Goal: Register for event/course

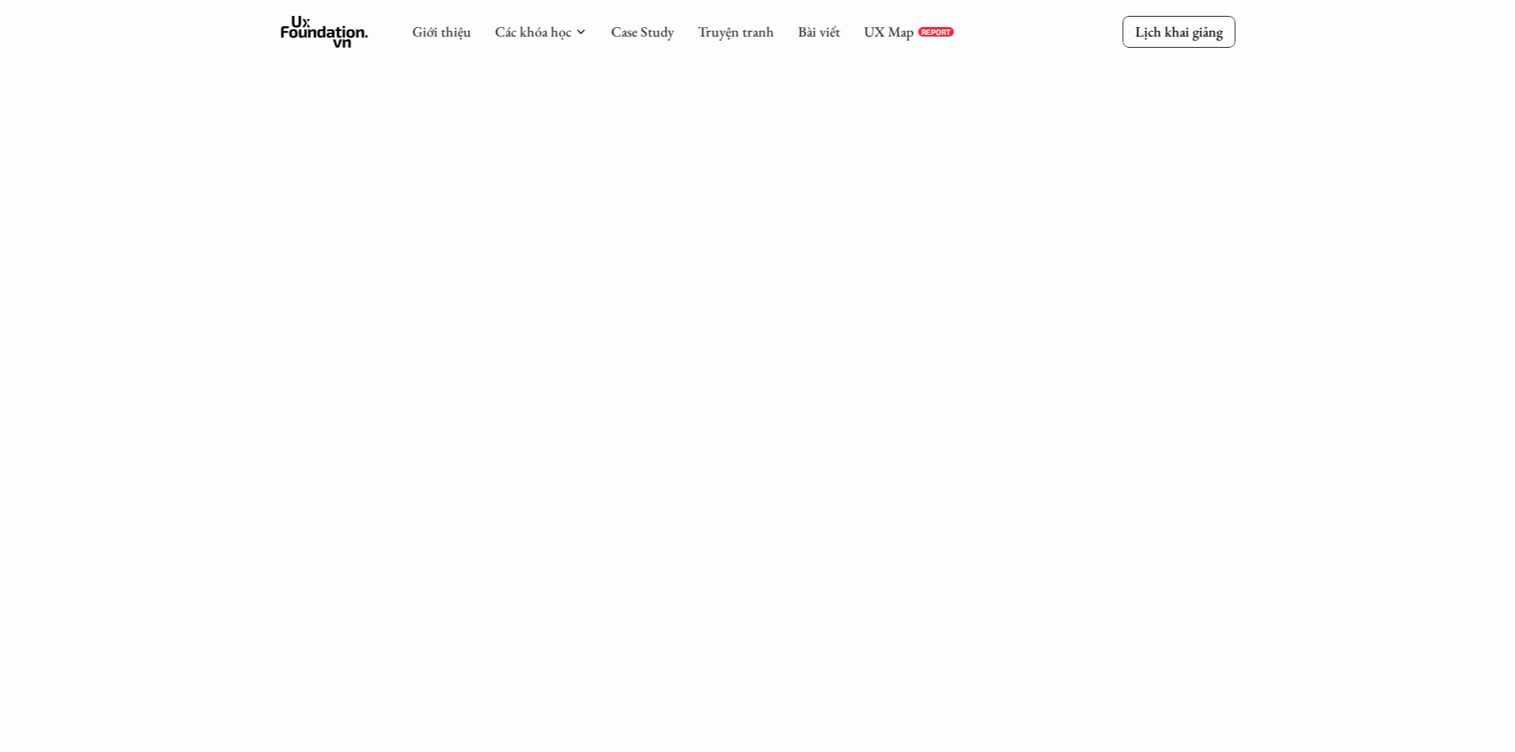
scroll to position [954, 0]
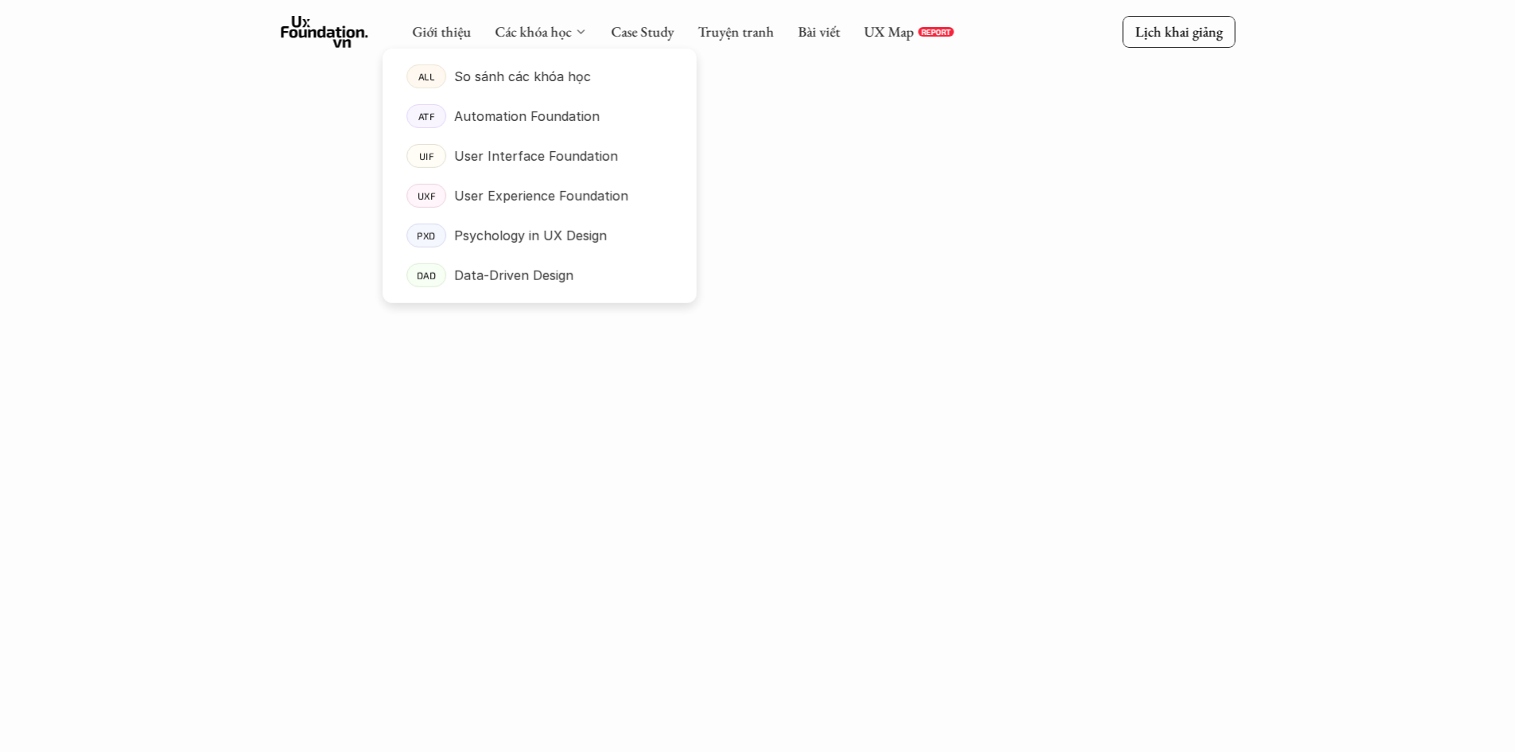
click at [577, 25] on icon at bounding box center [580, 31] width 13 height 13
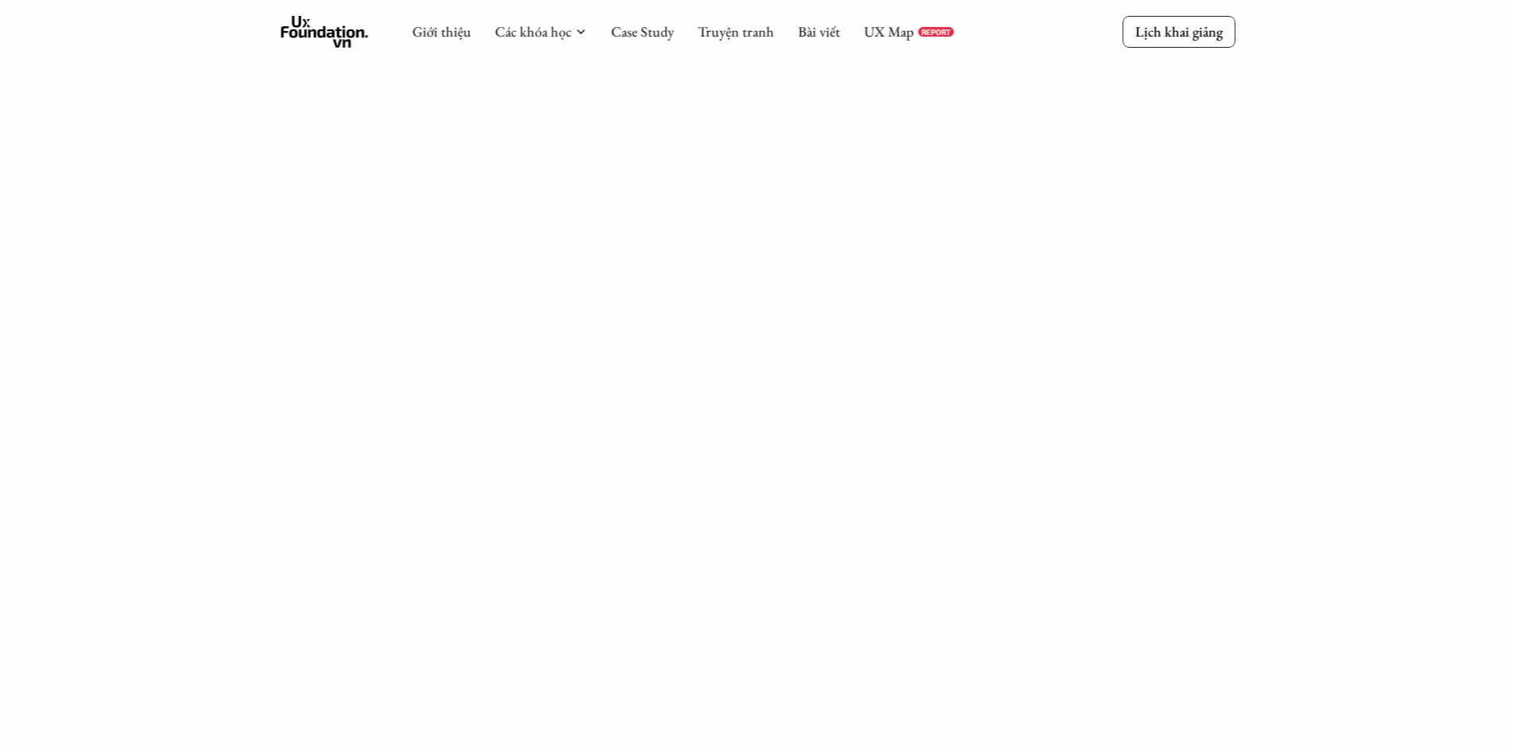
click at [396, 432] on div "Giới thiệu Các khóa học Case Study Truyện tranh Bài viết UX Map REPORT Lịch kha…" at bounding box center [757, 705] width 1515 height 3319
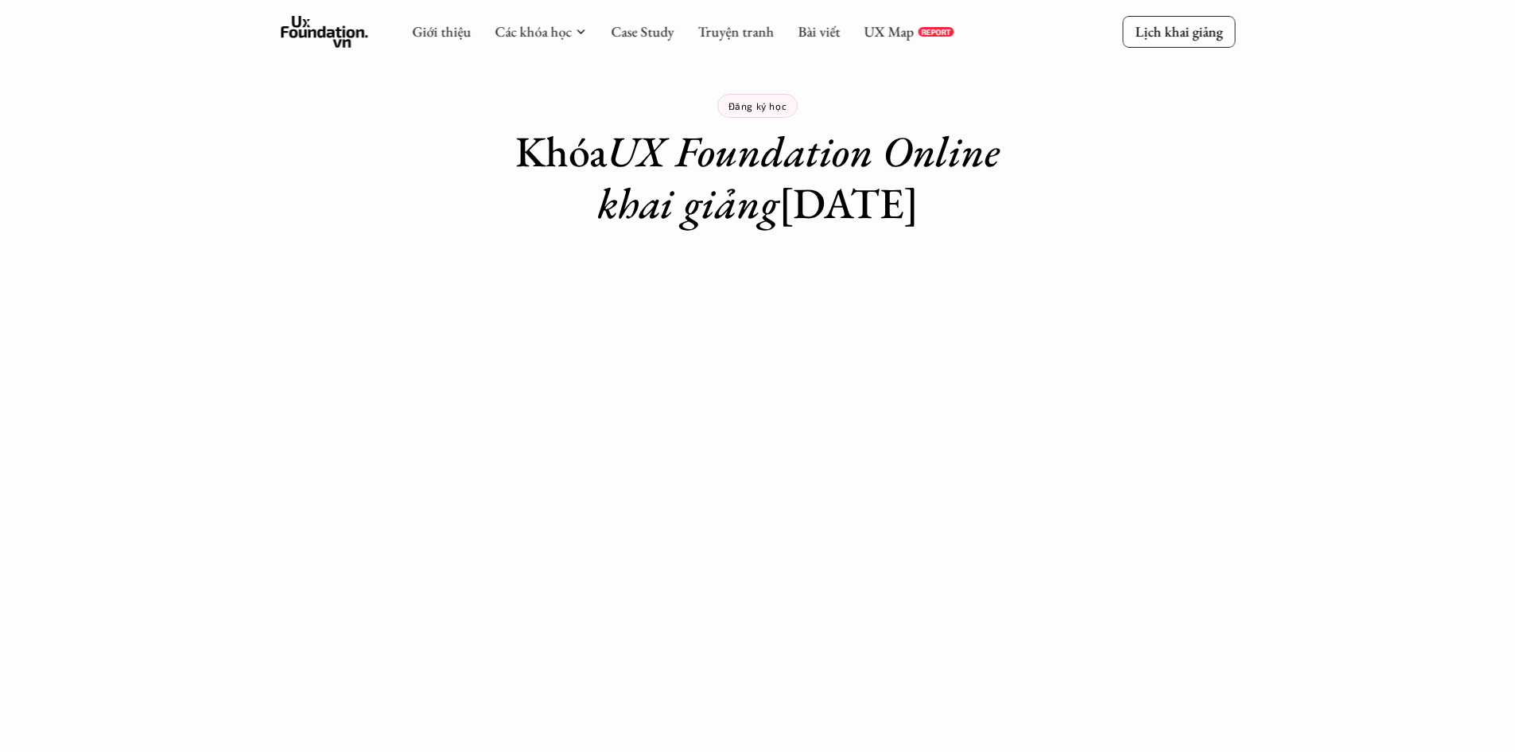
scroll to position [0, 0]
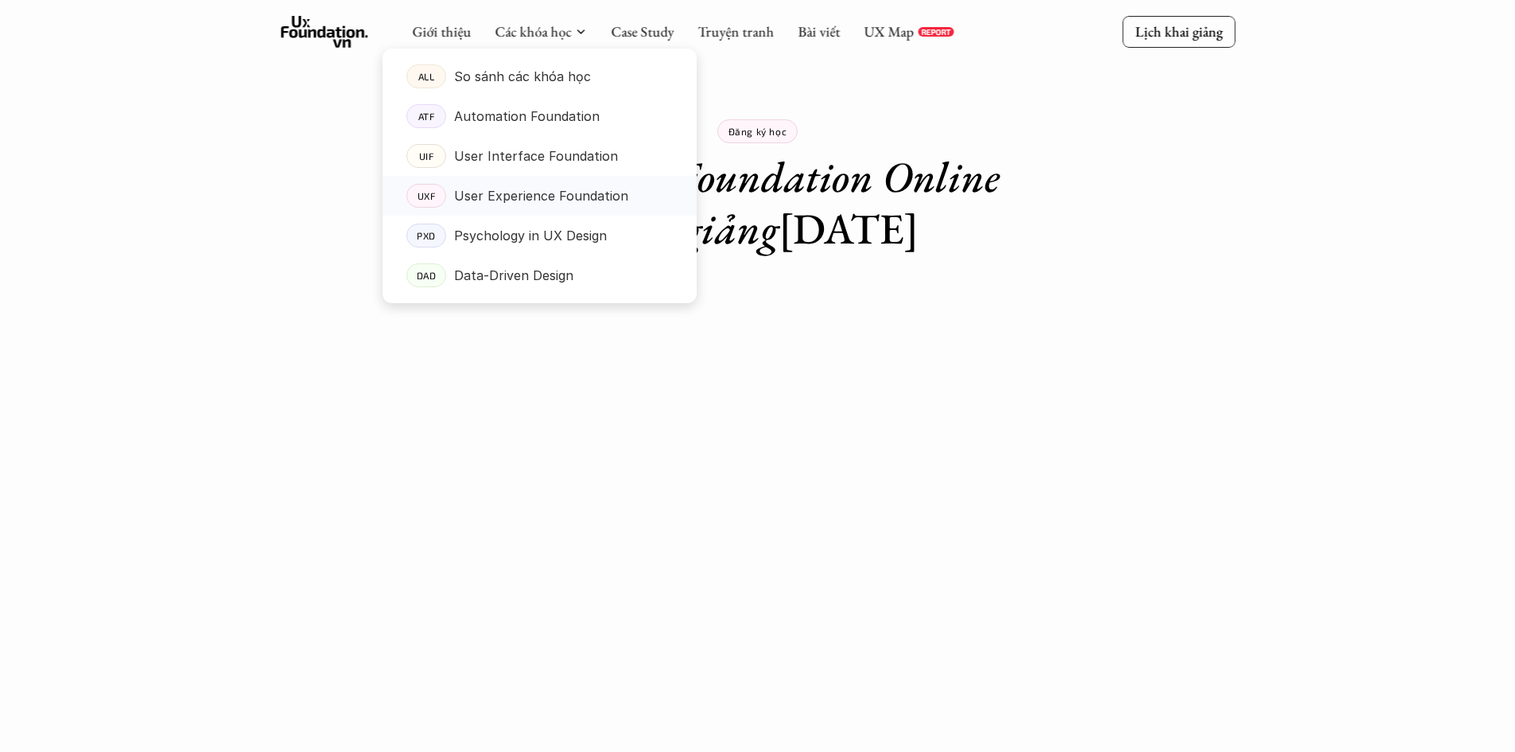
click at [586, 192] on p "User Experience Foundation" at bounding box center [541, 196] width 174 height 24
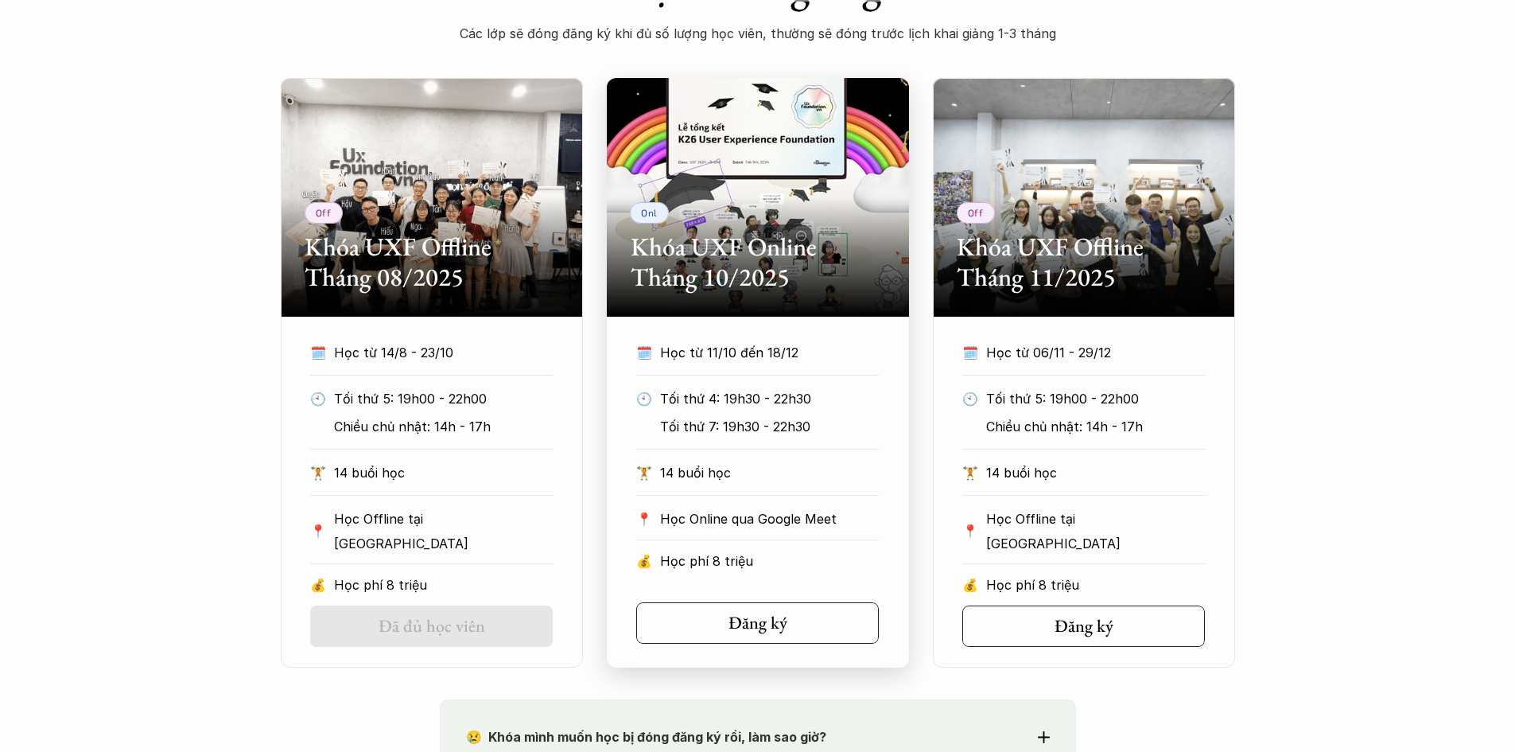
scroll to position [557, 0]
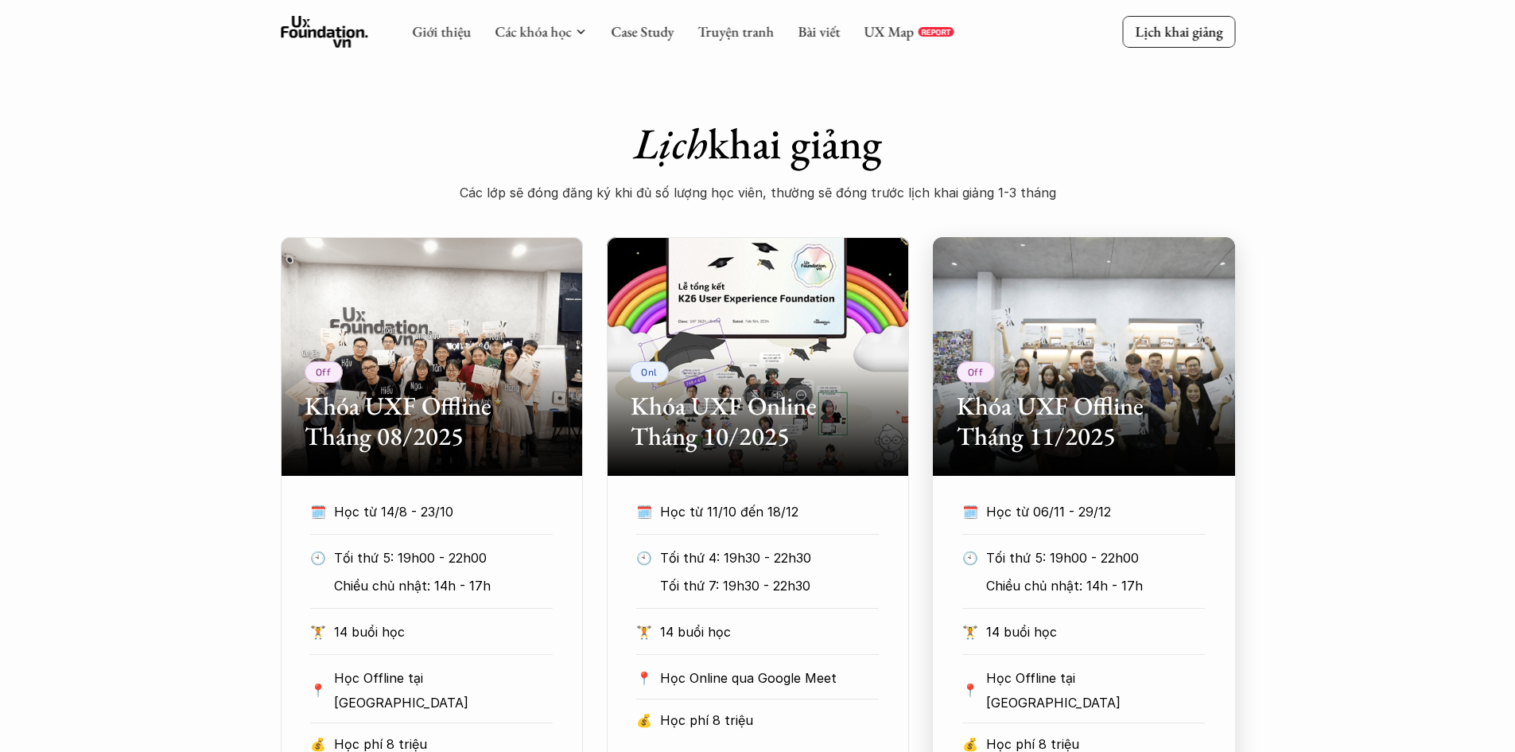
click at [1057, 411] on h2 "Khóa UXF Offline Tháng 11/2025" at bounding box center [1084, 420] width 254 height 61
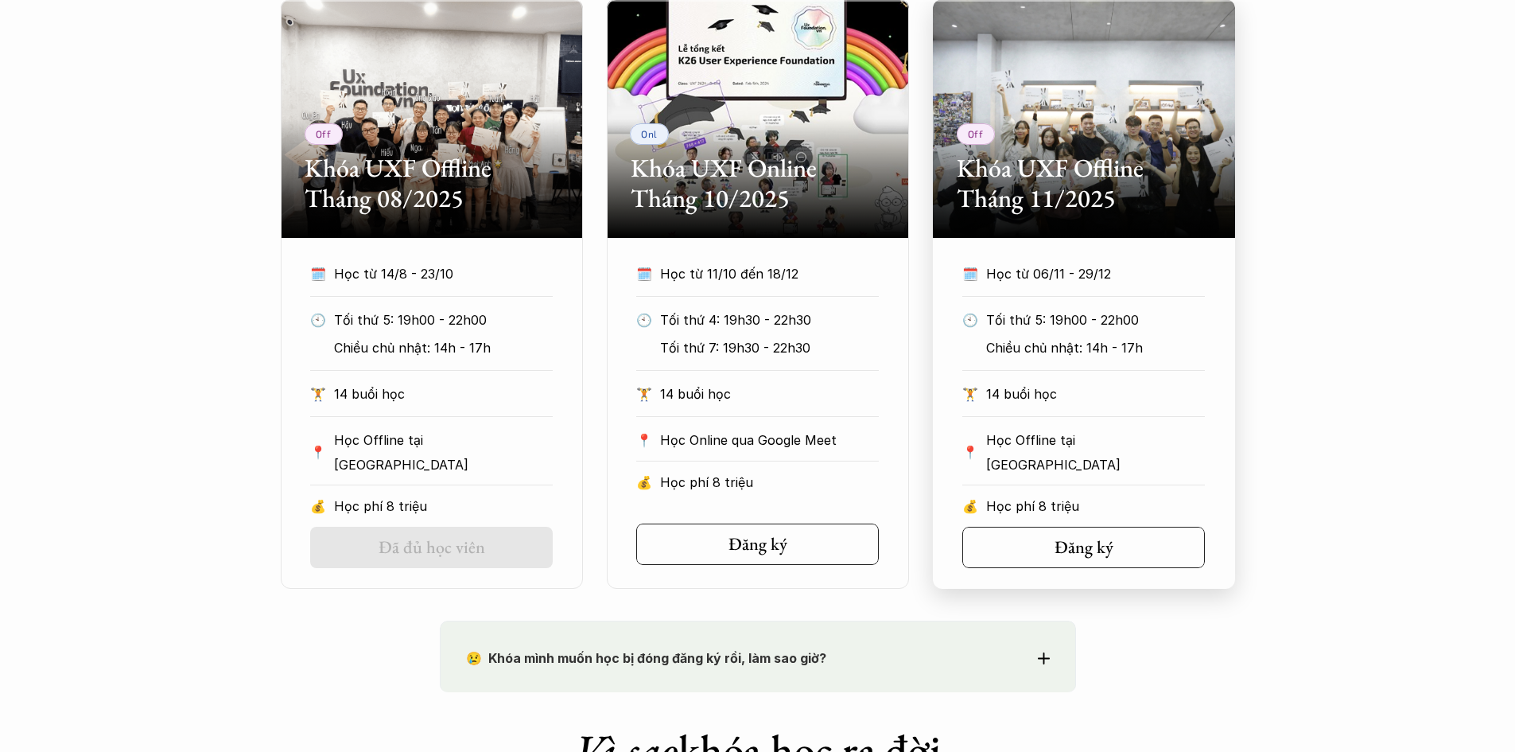
scroll to position [795, 0]
click at [1085, 536] on h5 "Đăng ký" at bounding box center [1078, 546] width 59 height 21
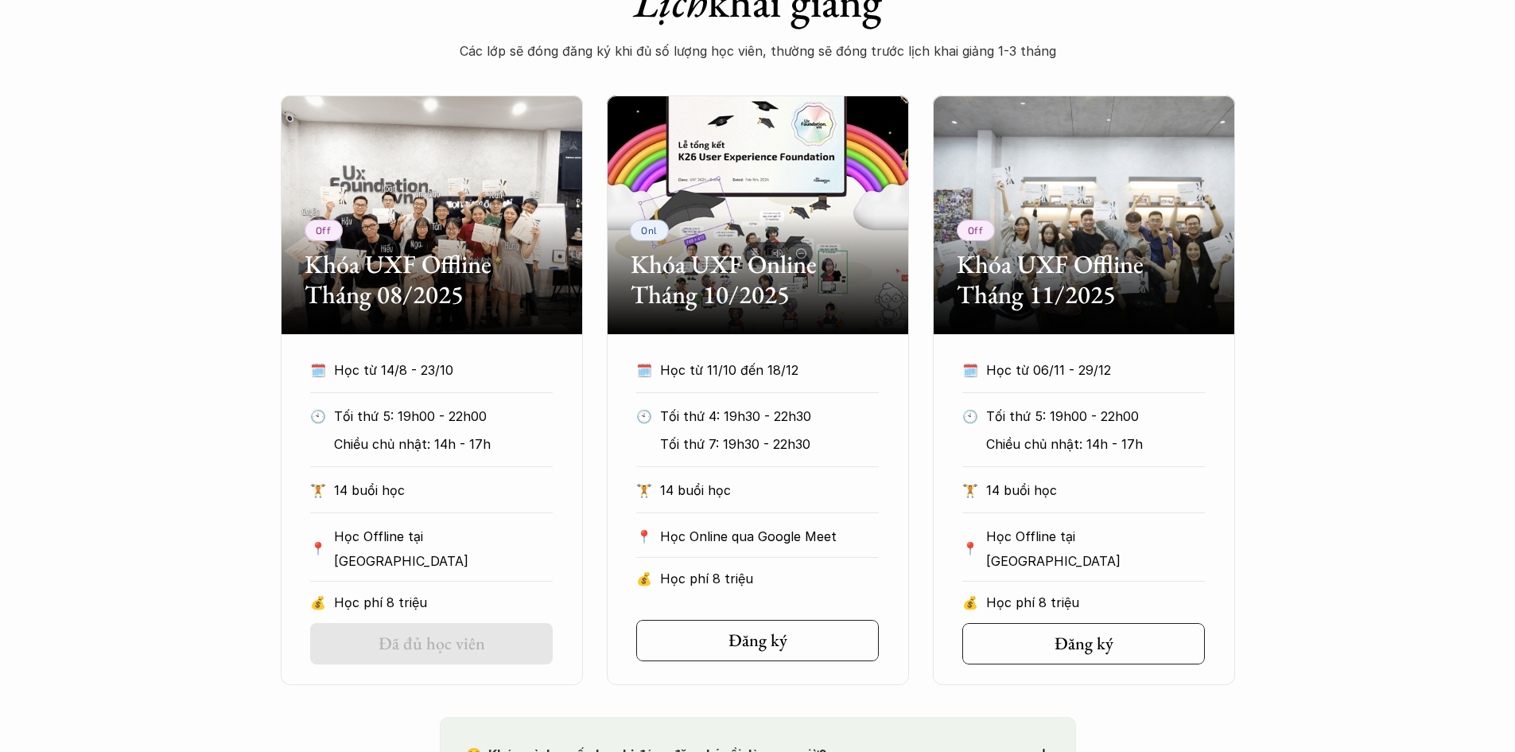
scroll to position [557, 0]
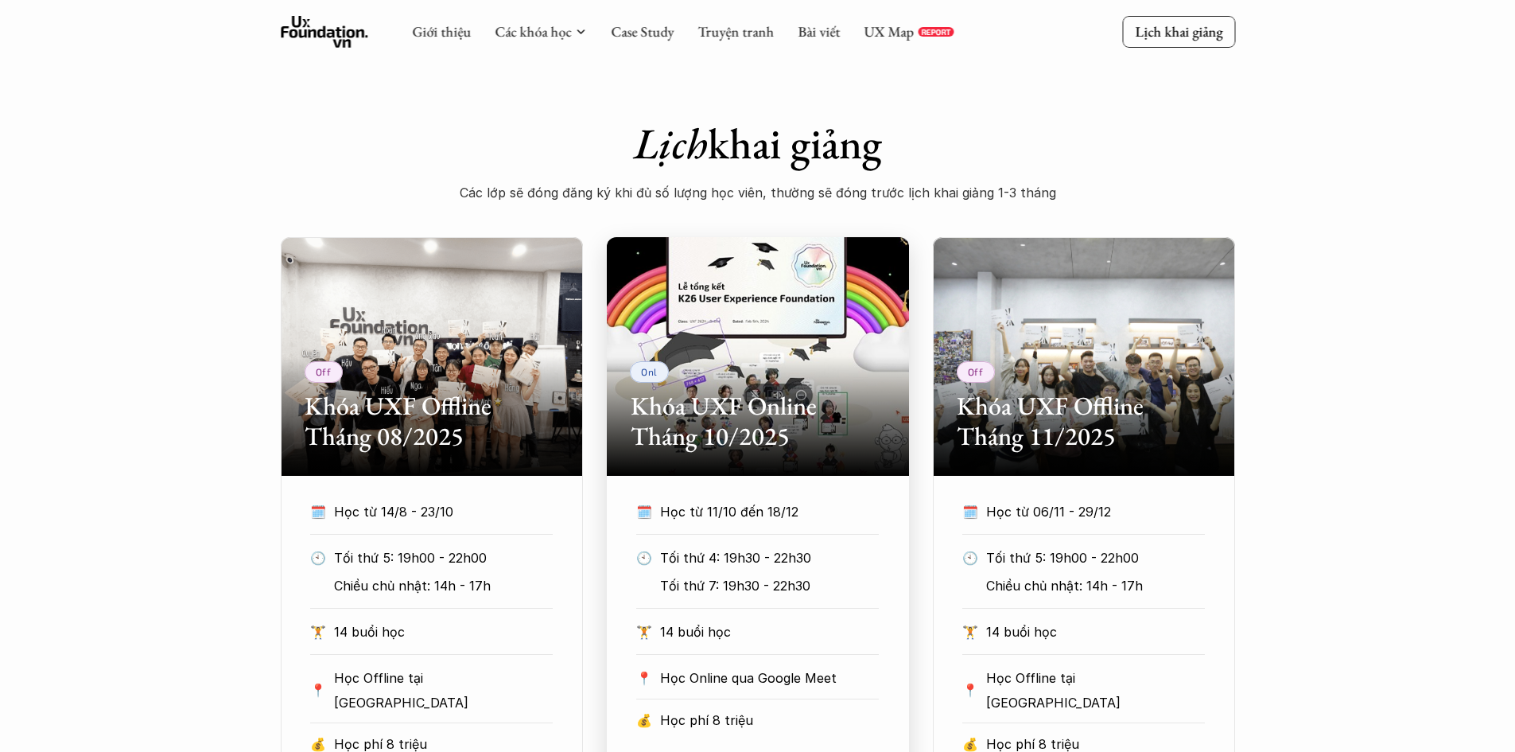
click at [710, 449] on h2 "Khóa UXF Online Tháng 10/2025" at bounding box center [758, 420] width 254 height 61
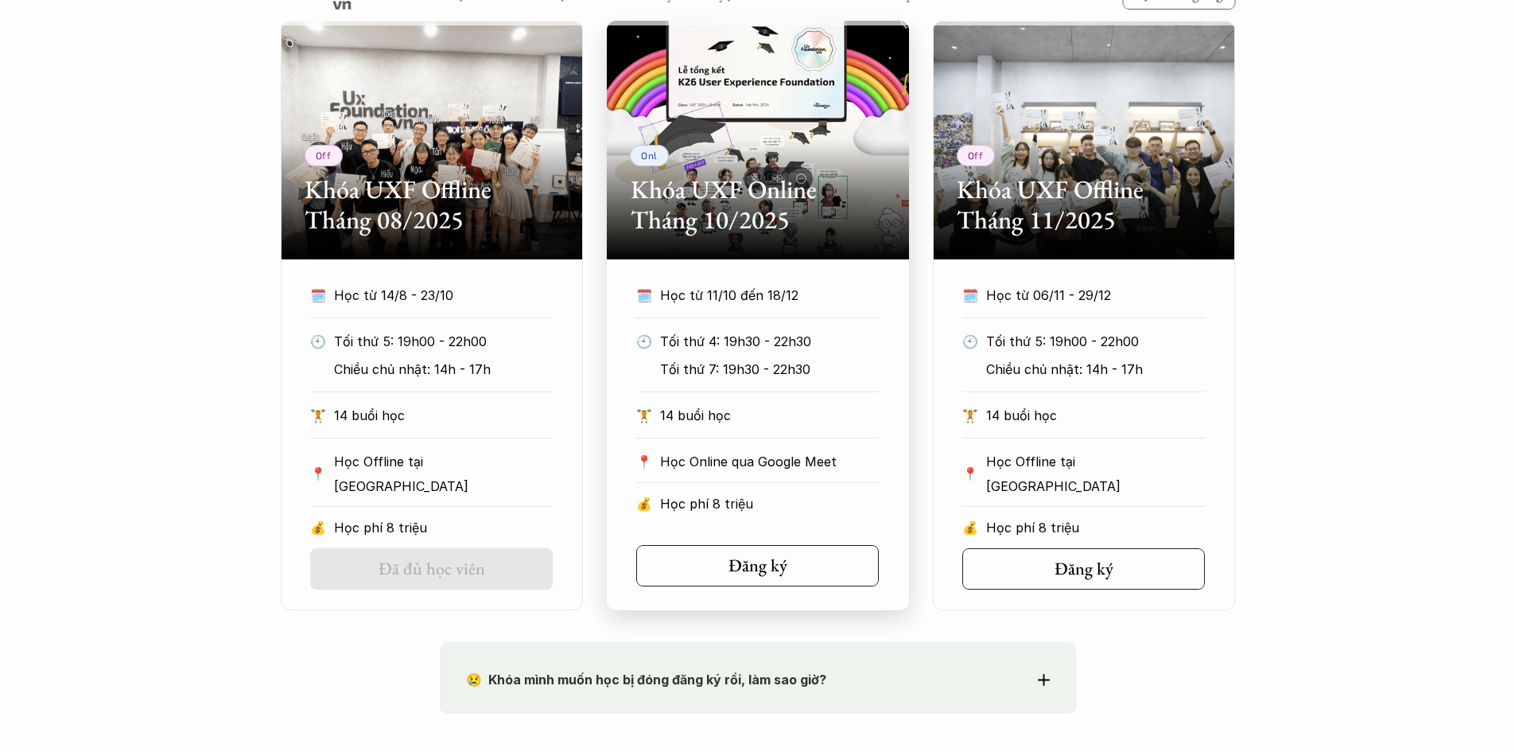
scroll to position [795, 0]
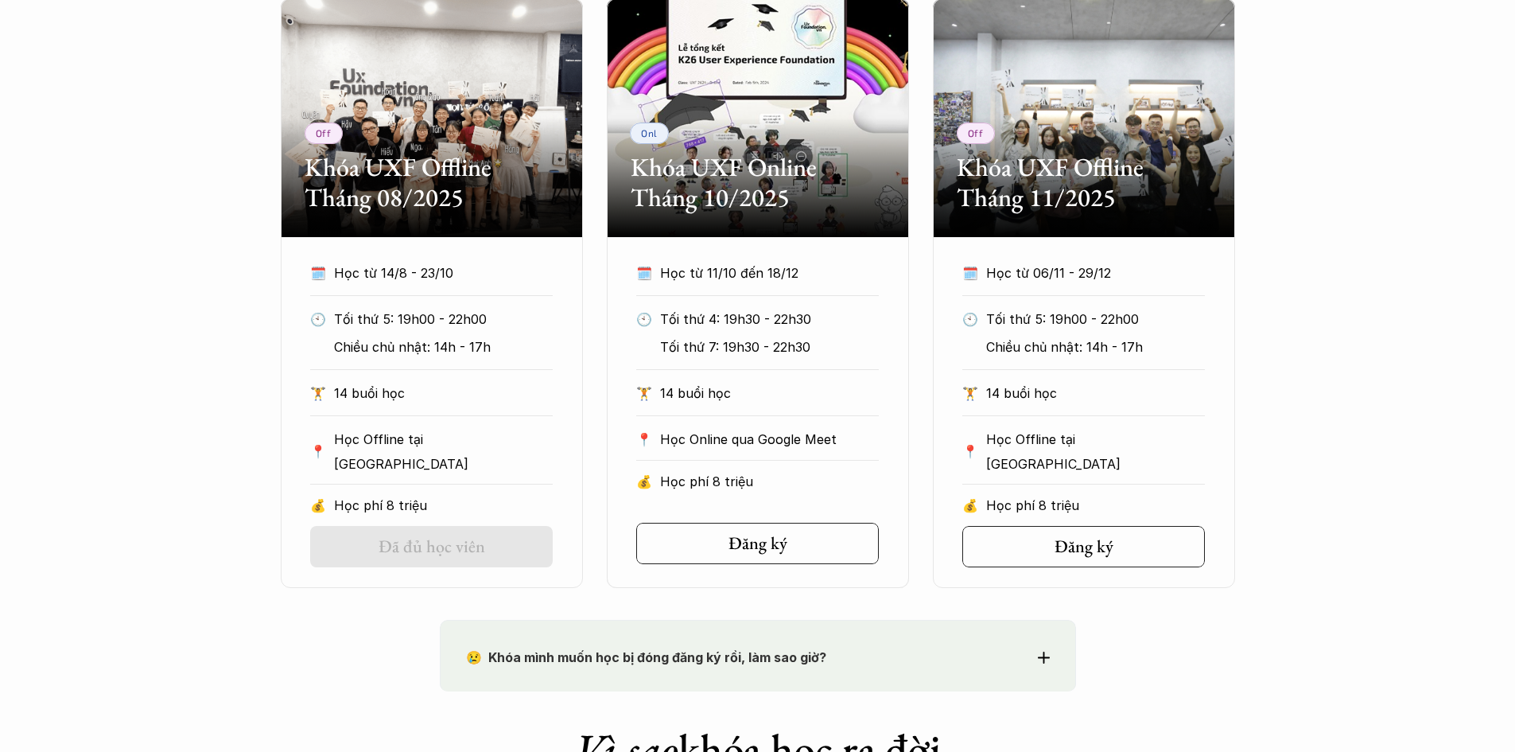
click at [926, 464] on div "Off Khóa UXF Offline Tháng 08/2025 🗓️ Học từ 14/8 - 23/10 🕙 Tối thứ 5: 19h00 - …" at bounding box center [758, 292] width 954 height 589
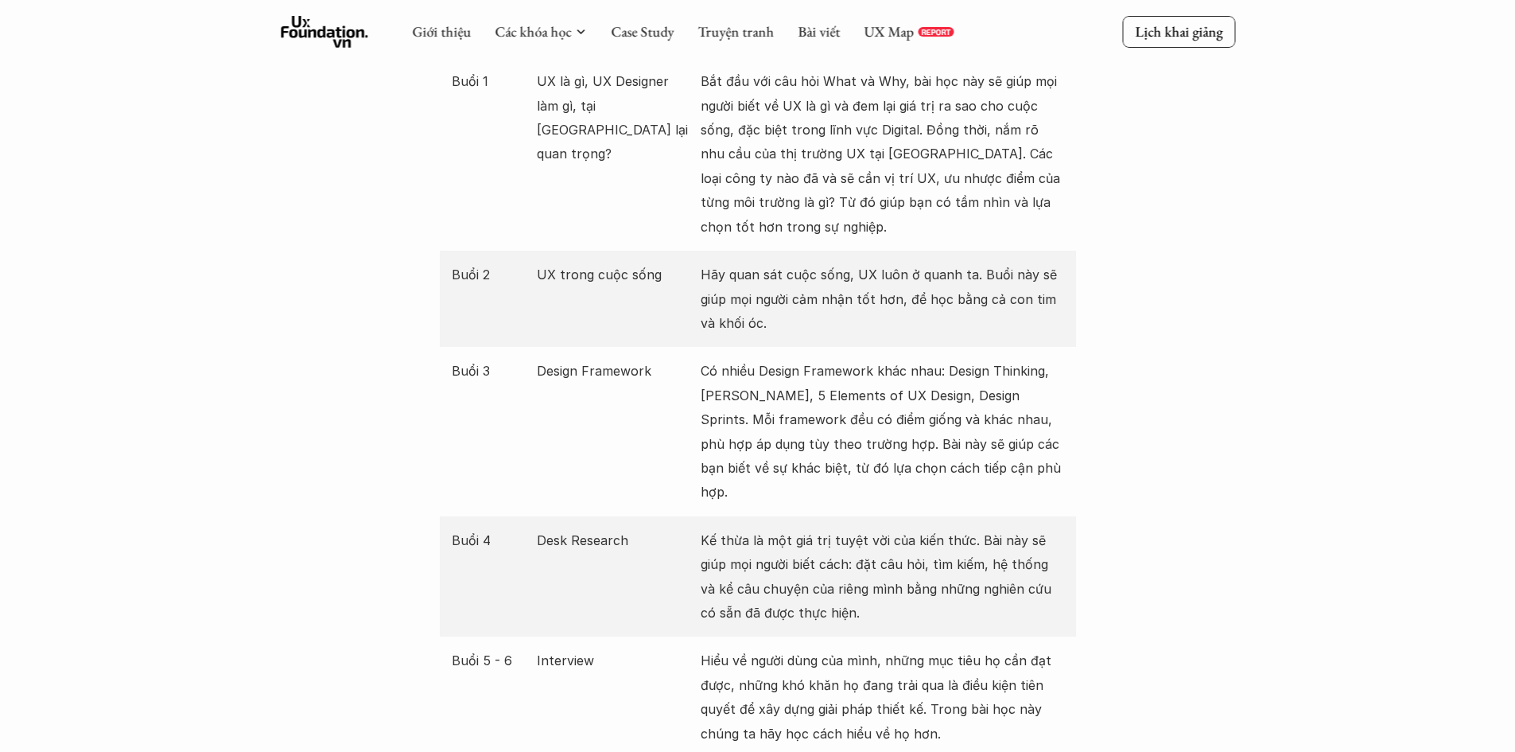
scroll to position [1864, 0]
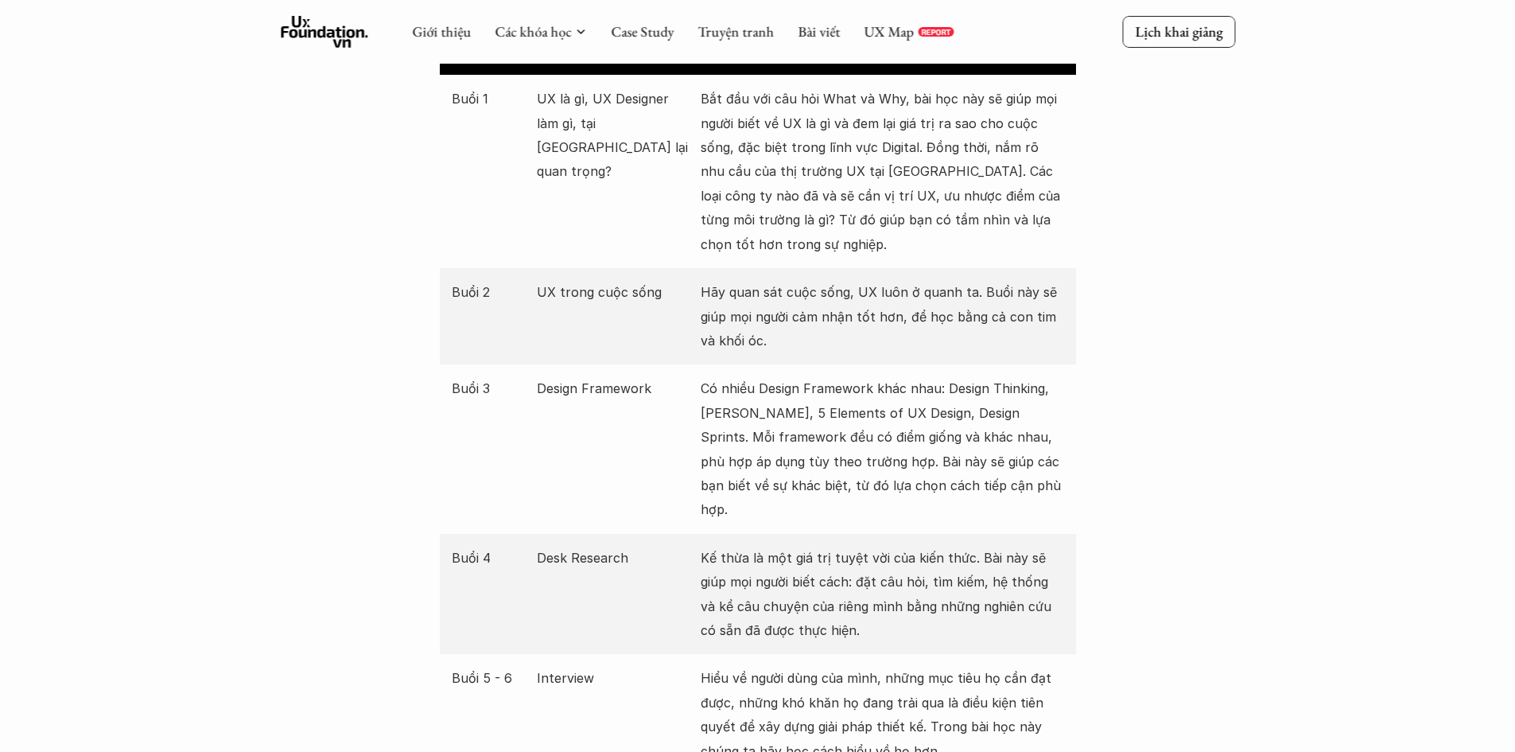
click at [652, 469] on div "Buổi 3 Design Framework Có nhiều Design Framework khác nhau: Design Thinking, […" at bounding box center [758, 448] width 636 height 169
click at [622, 500] on div "Buổi 3 Design Framework Có nhiều Design Framework khác nhau: Design Thinking, […" at bounding box center [758, 448] width 636 height 169
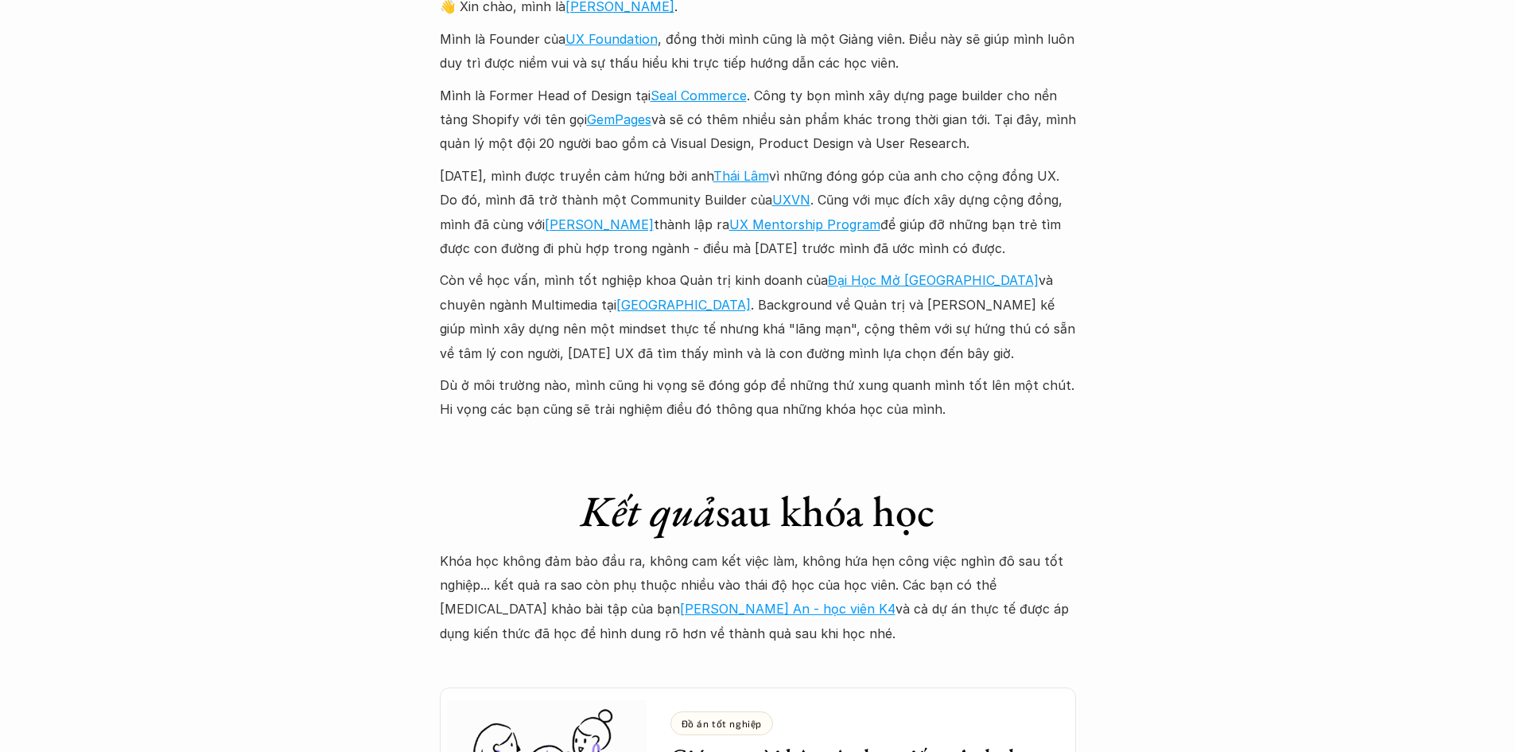
scroll to position [4011, 0]
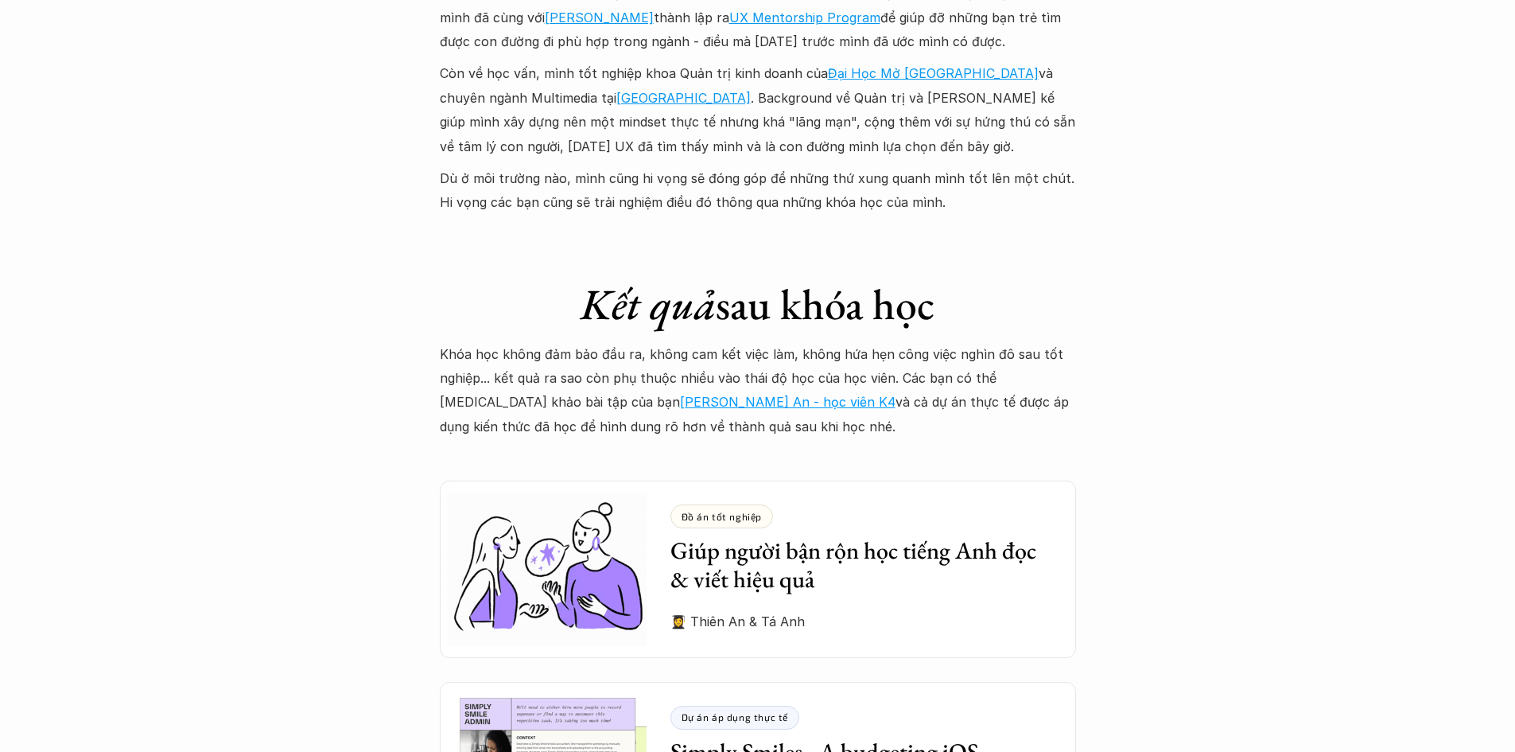
click at [680, 394] on link "[PERSON_NAME] An - học viên K4" at bounding box center [788, 402] width 216 height 16
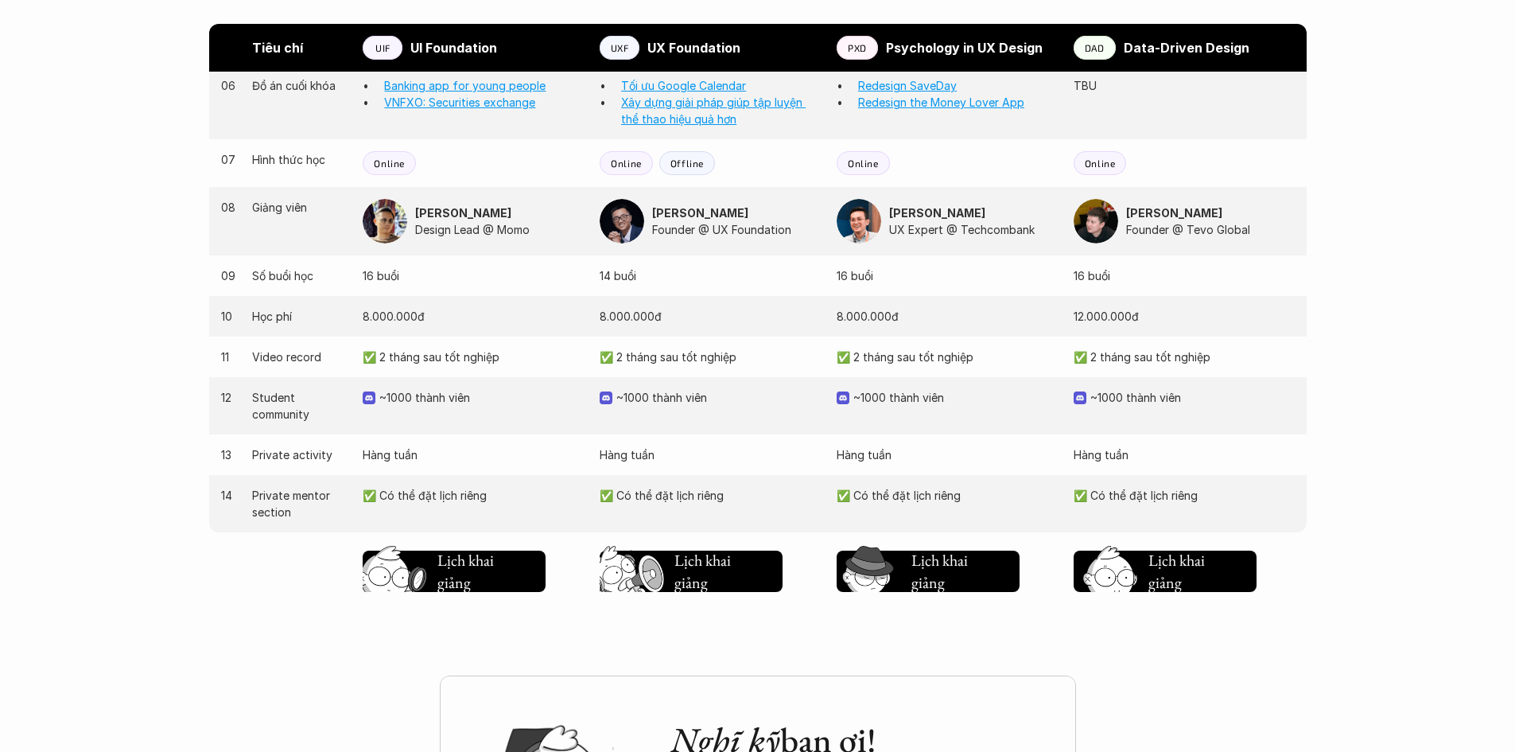
scroll to position [1511, 0]
click at [697, 569] on h5 "Lịch khai giảng" at bounding box center [703, 567] width 59 height 45
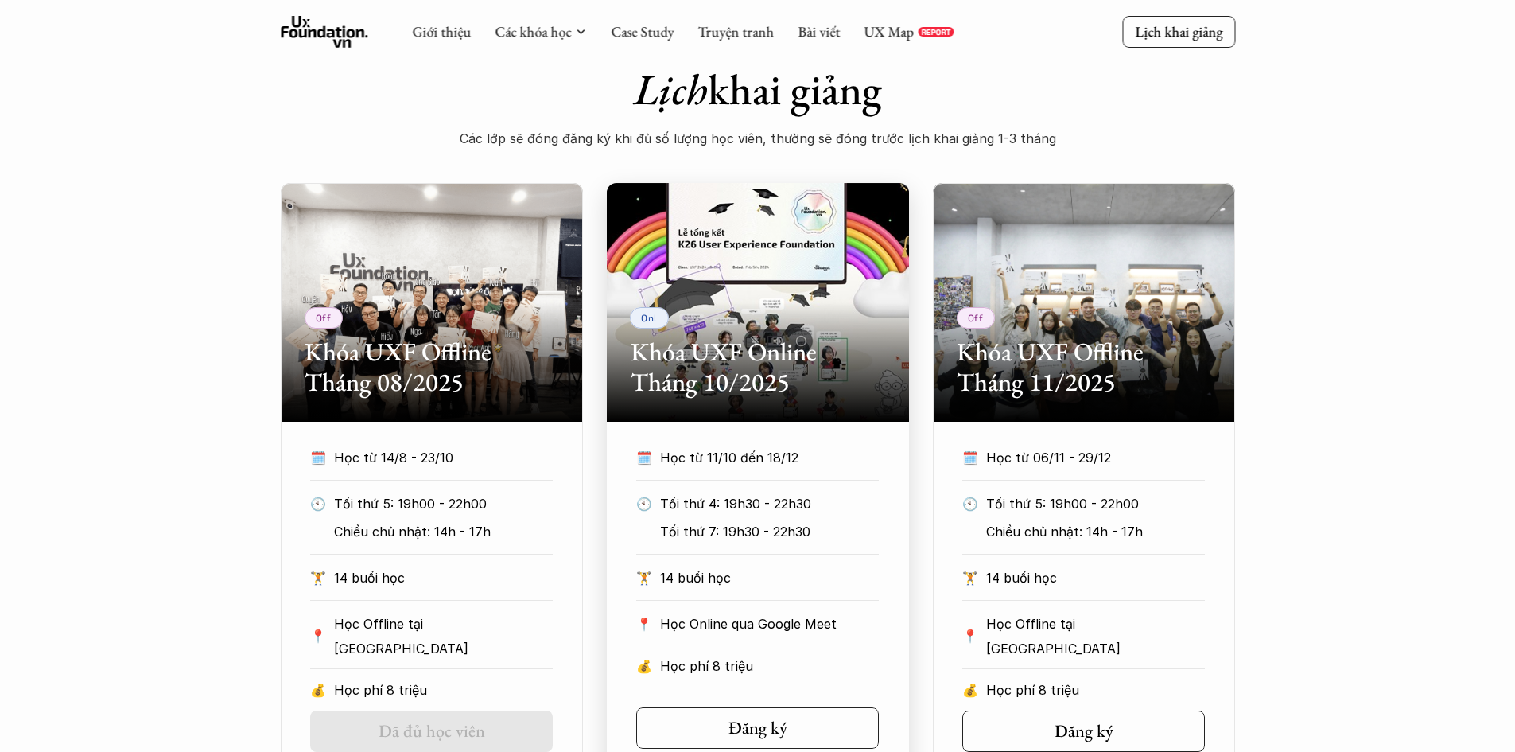
scroll to position [690, 0]
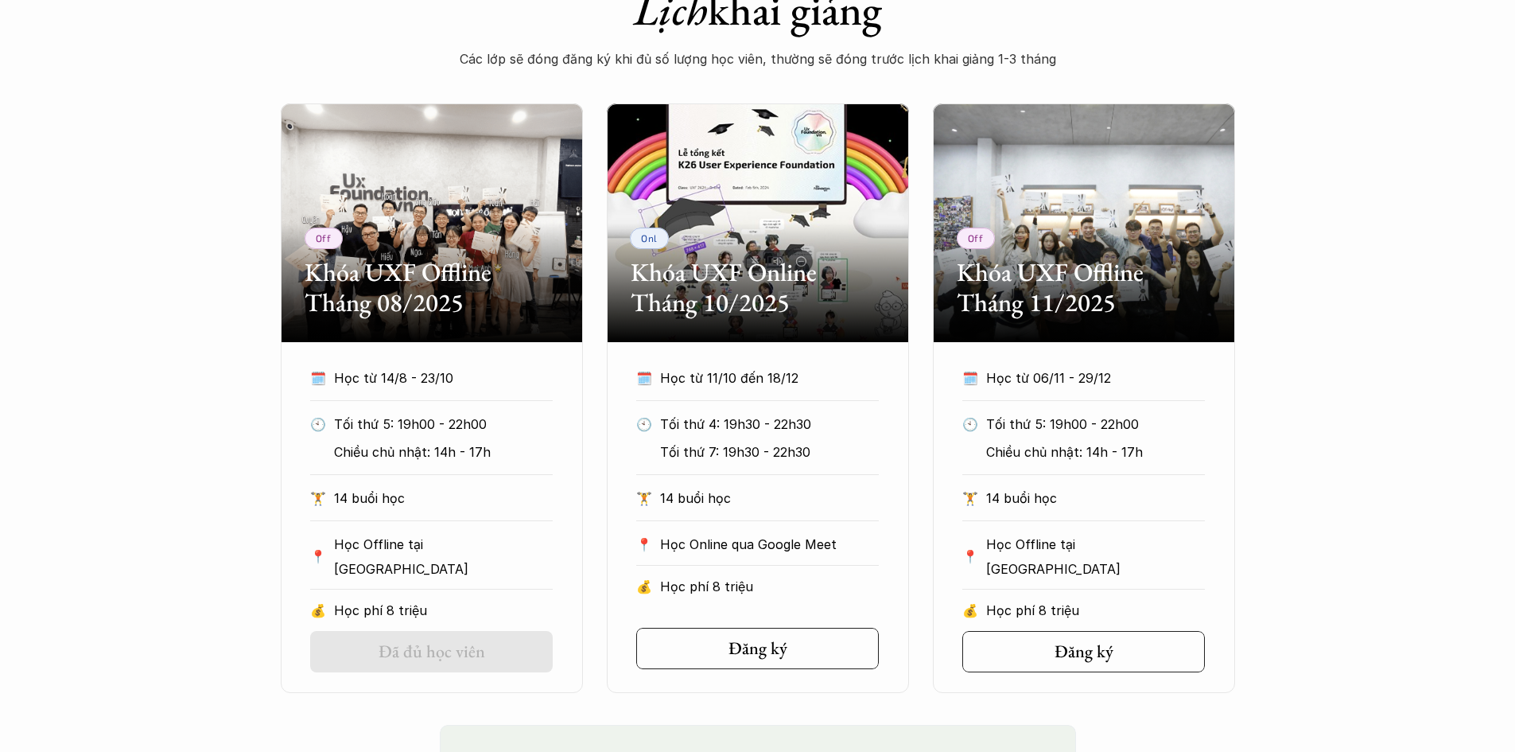
click at [586, 629] on div "Off Khóa UXF Offline Tháng 08/2025 🗓️ Học từ 14/8 - 23/10 🕙 Tối thứ 5: 19h00 - …" at bounding box center [758, 397] width 954 height 589
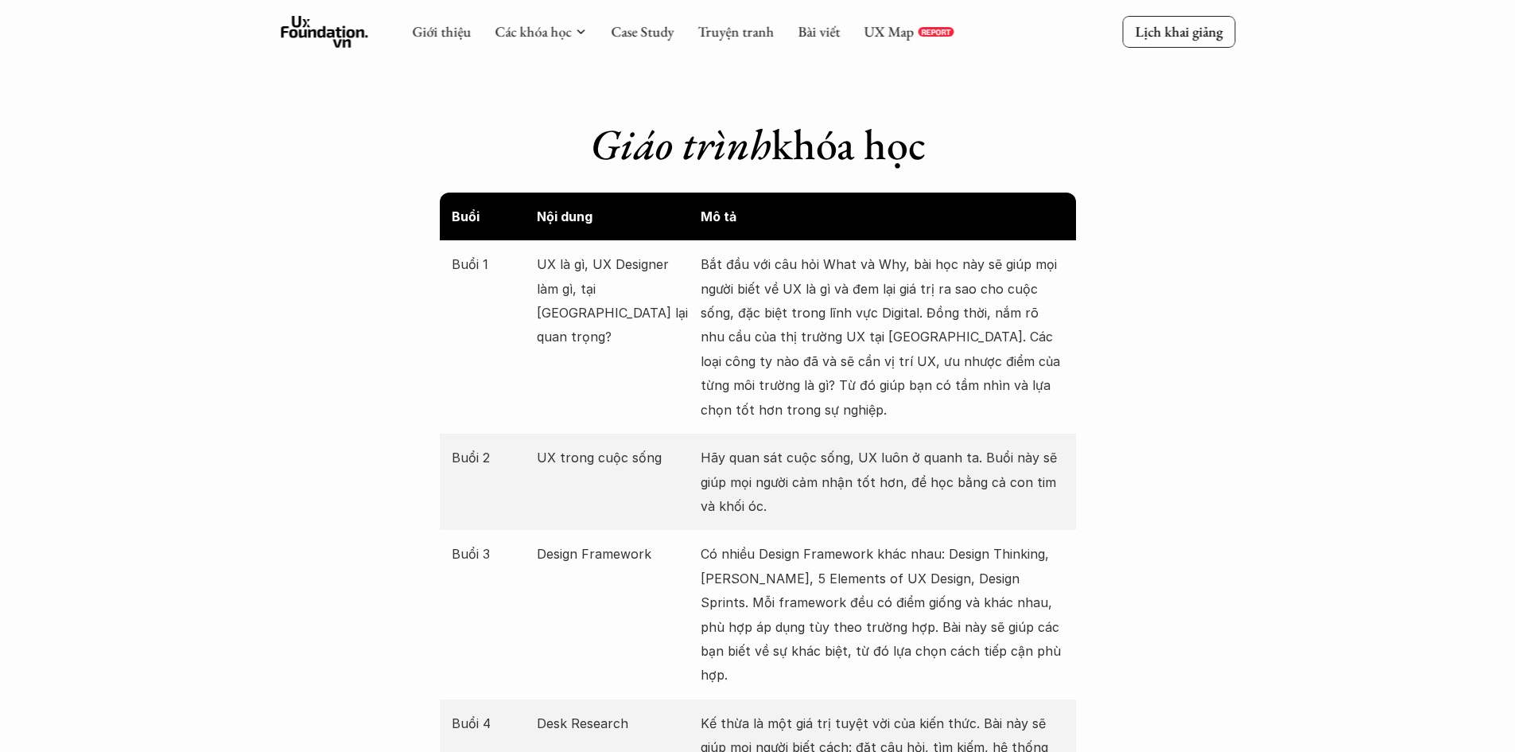
scroll to position [1724, 0]
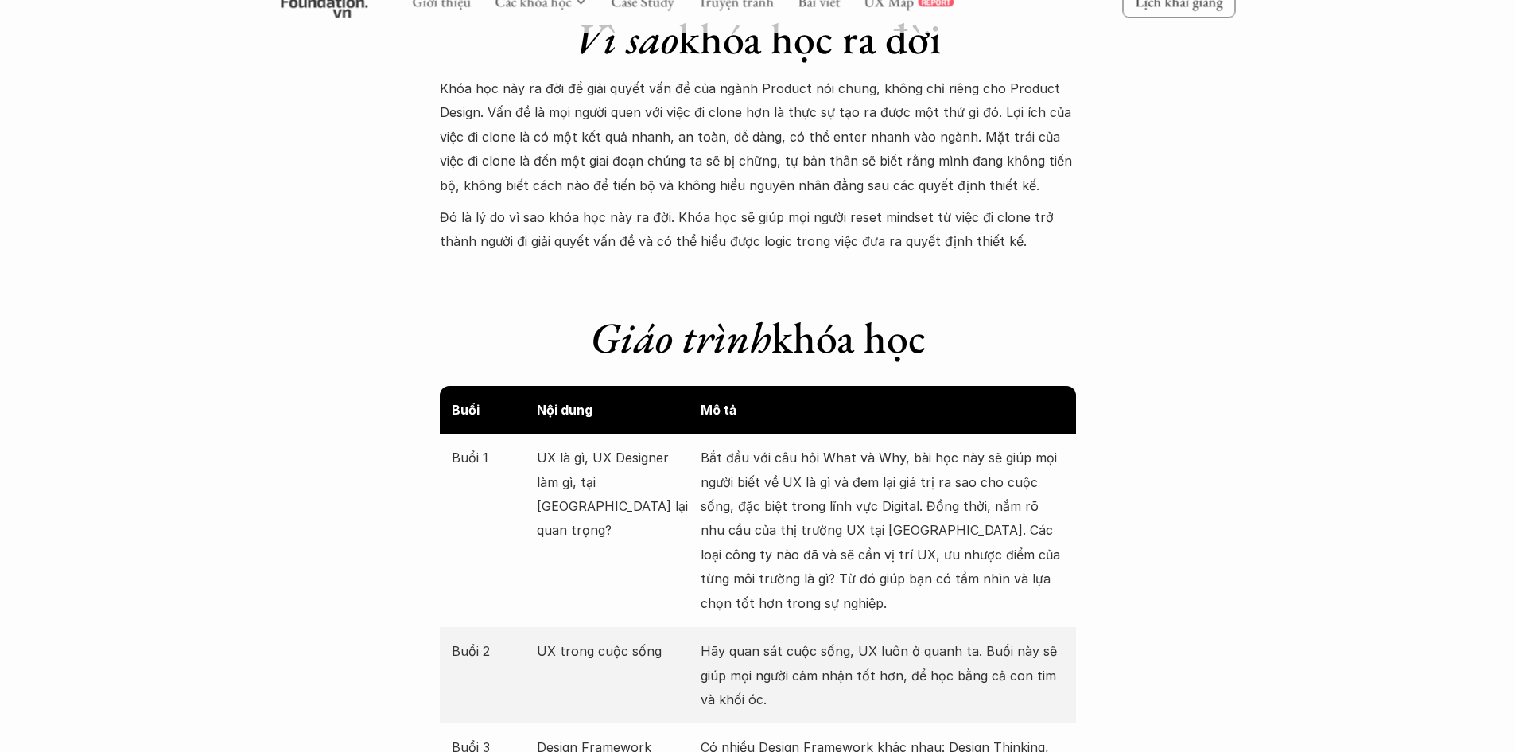
scroll to position [1327, 0]
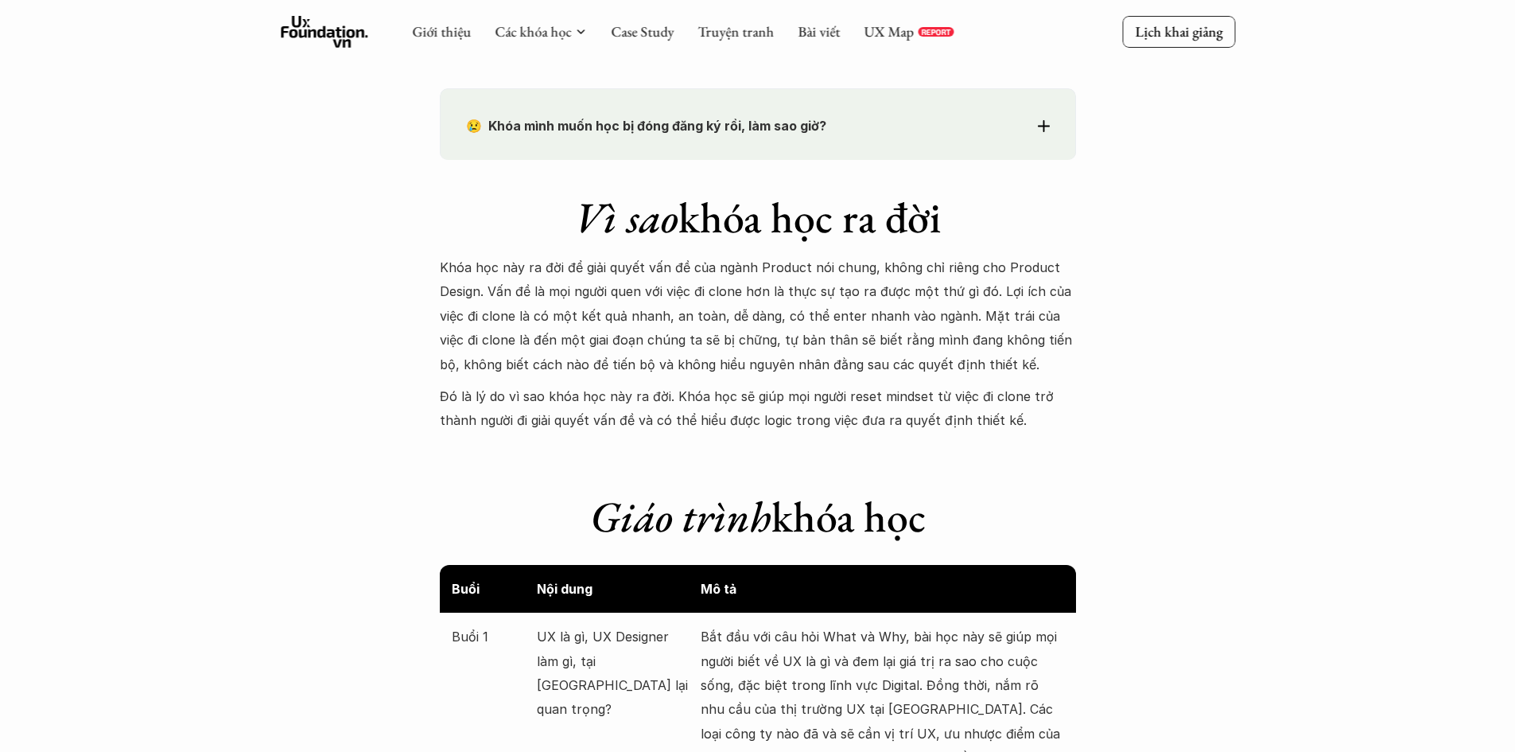
click at [666, 390] on p "Đó là lý do vì sao khóa học này ra đời. Khóa học sẽ giúp mọi người reset mindse…" at bounding box center [758, 408] width 636 height 49
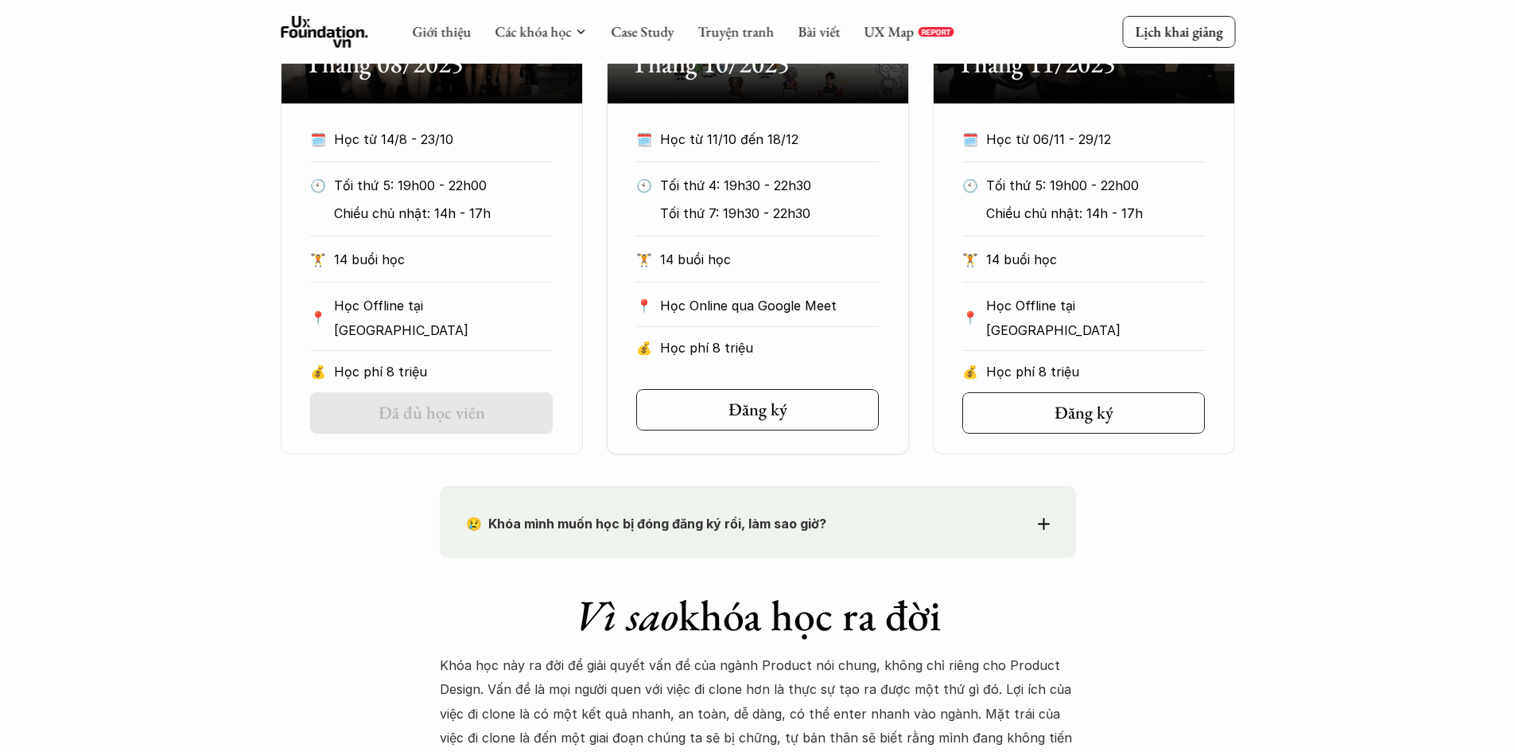
scroll to position [770, 0]
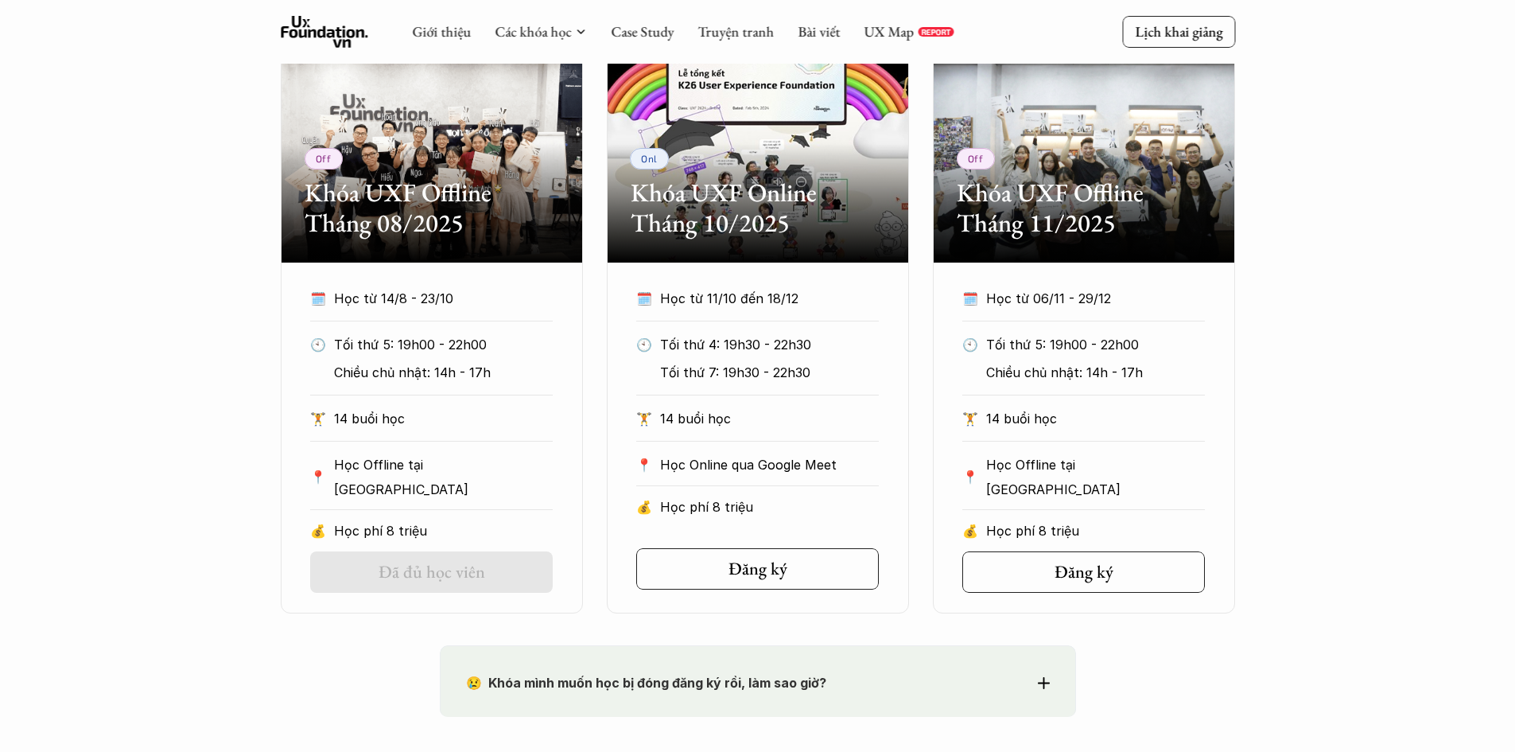
click at [191, 492] on div "Off Khóa UXF Offline Tháng 08/2025 🗓️ Học từ 14/8 - 23/10 🕙 Tối thứ 5: 19h00 - …" at bounding box center [757, 318] width 1515 height 589
click at [693, 371] on p "Tối thứ 7: 19h30 - 22h30" at bounding box center [769, 372] width 219 height 24
click at [722, 573] on link "Đăng ký" at bounding box center [757, 568] width 243 height 41
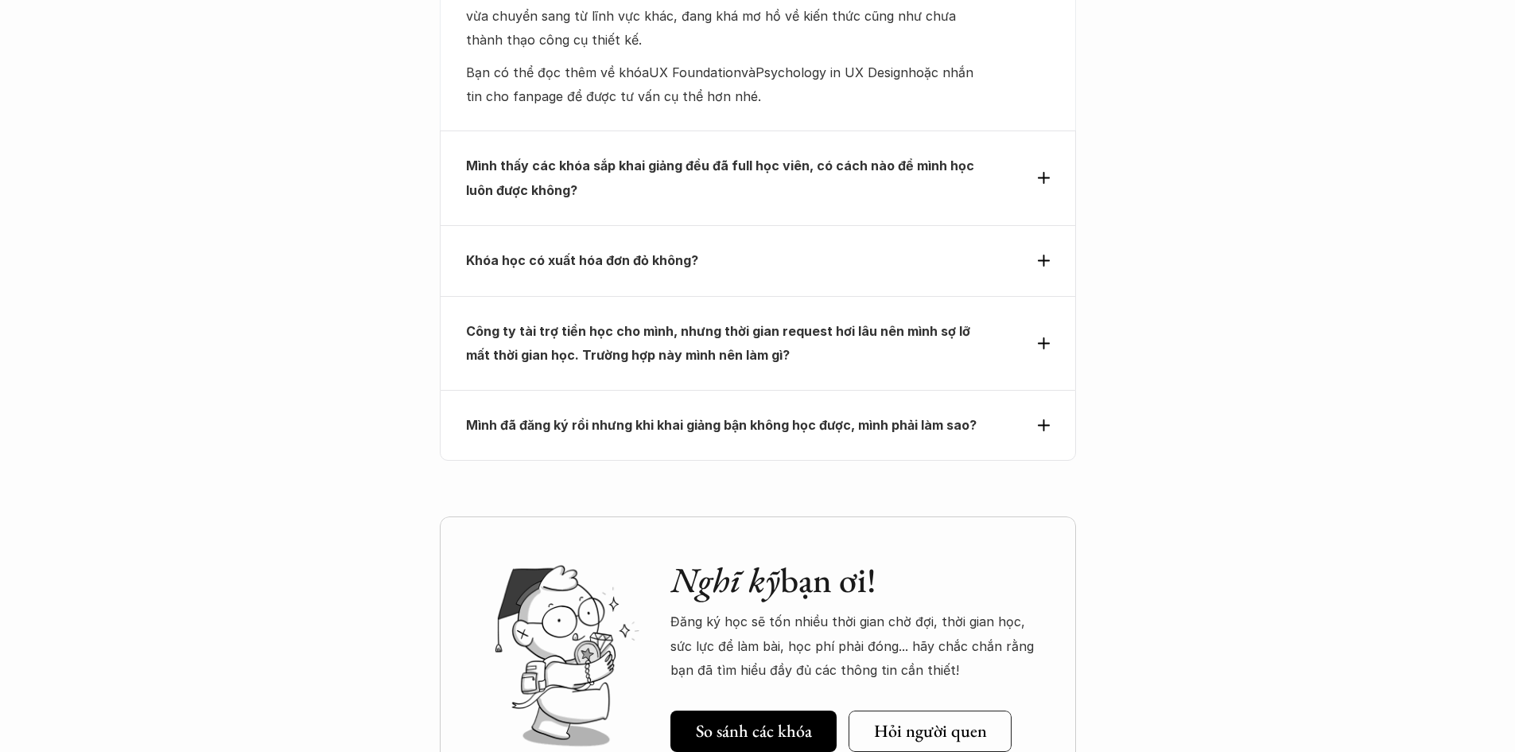
scroll to position [7053, 0]
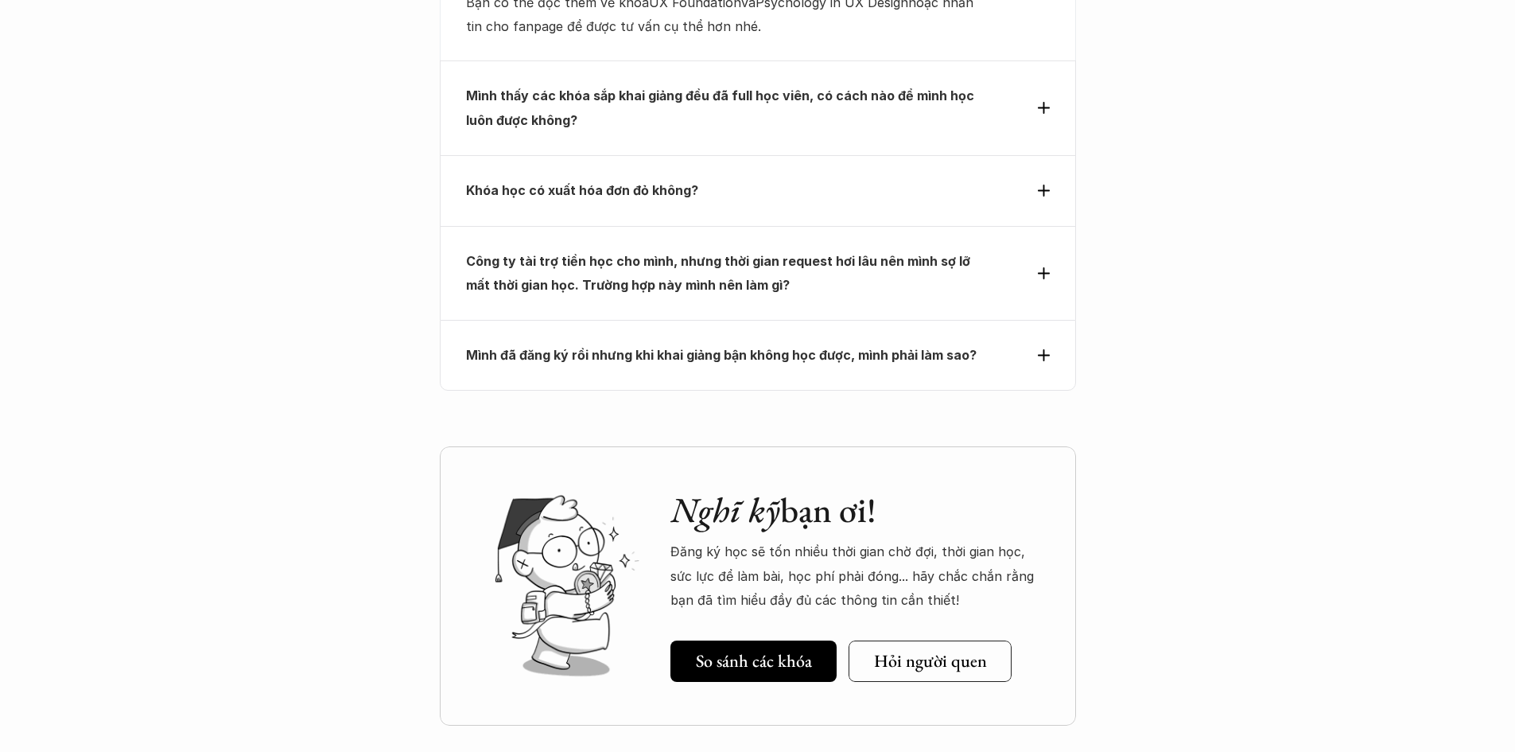
click at [666, 320] on div "Mình đã đăng ký rồi nhưng khi khai giảng bận không học được, mình phải làm sao?" at bounding box center [758, 355] width 636 height 70
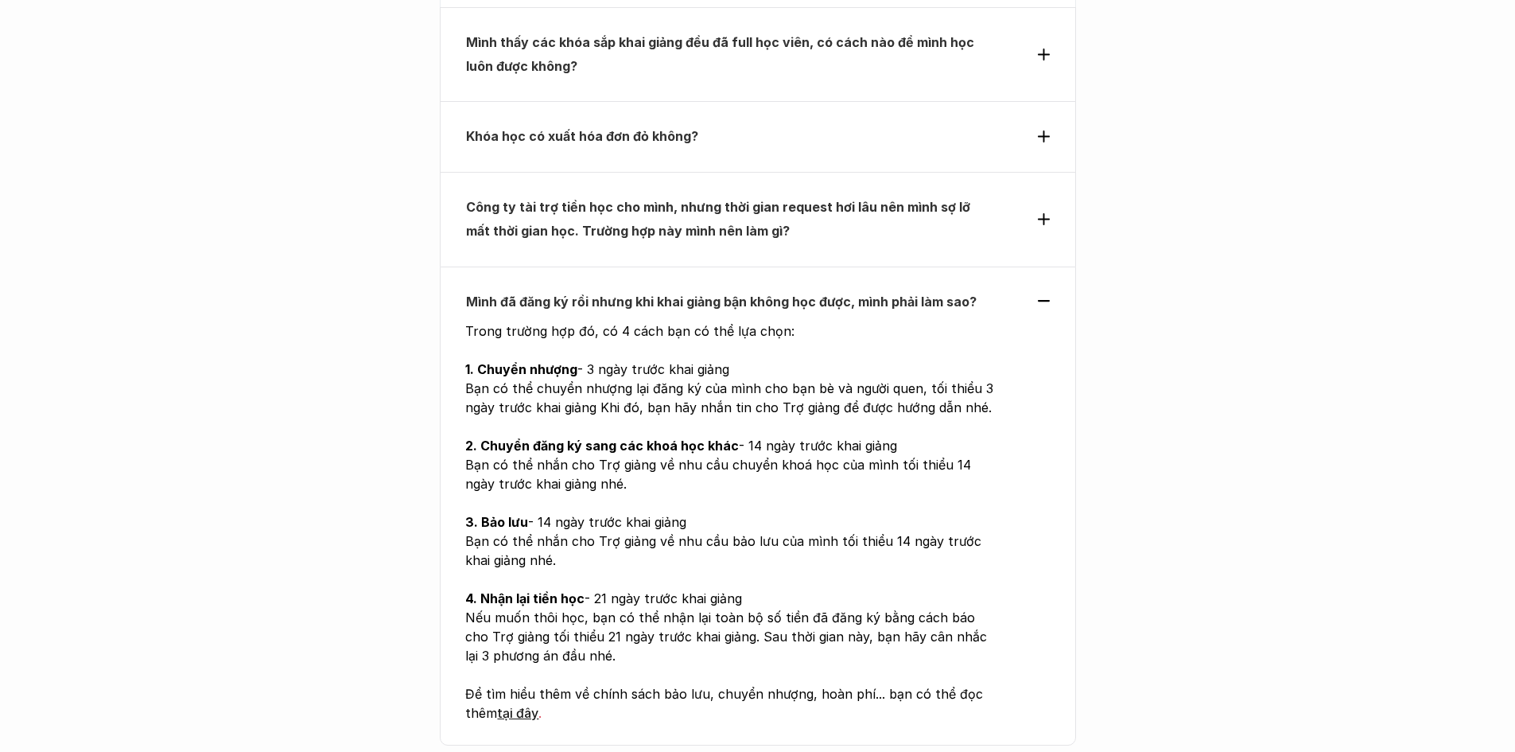
scroll to position [6936, 0]
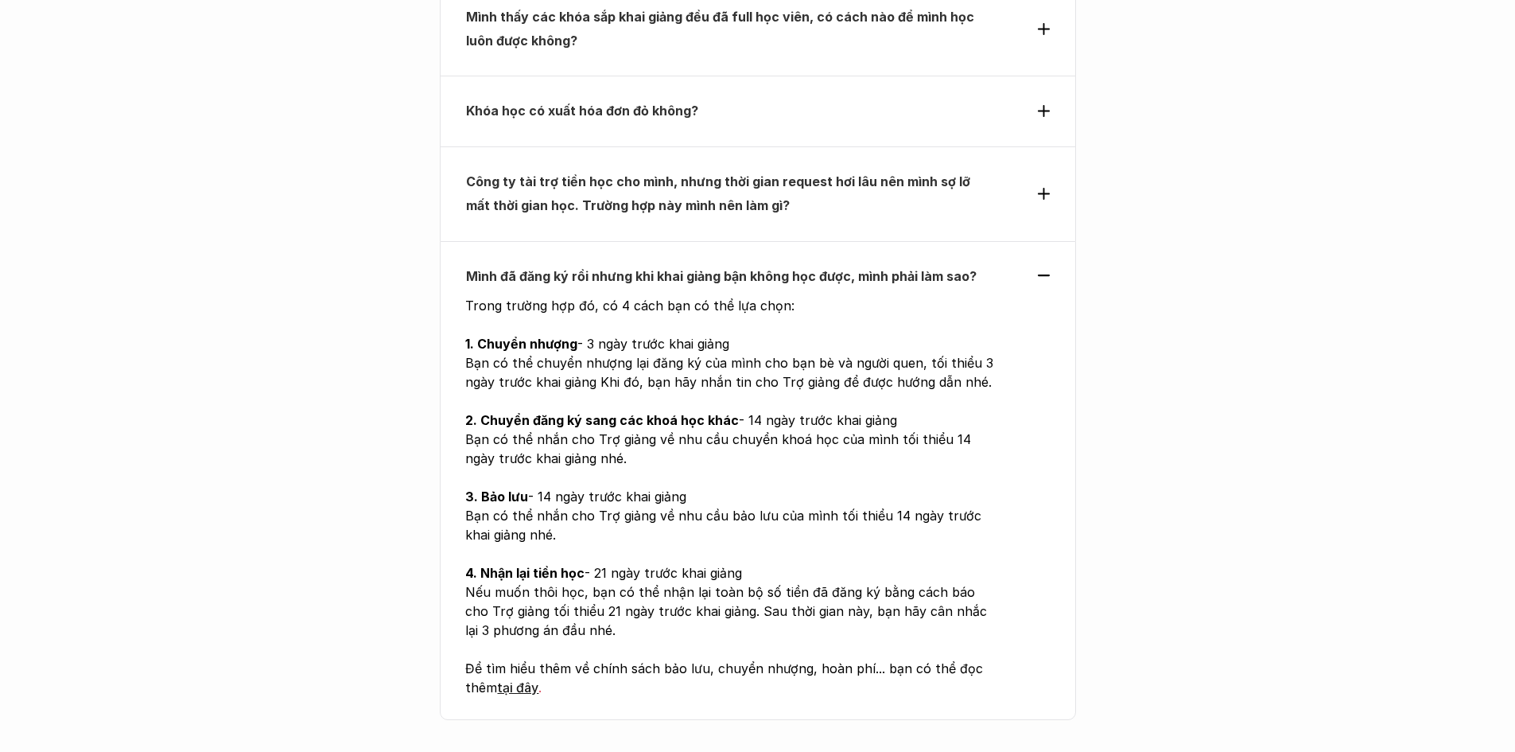
click at [568, 582] on p "Nếu muốn thôi học, bạn có thể nhận lại toàn bộ số tiền đã đăng ký bằng cách báo…" at bounding box center [730, 610] width 531 height 57
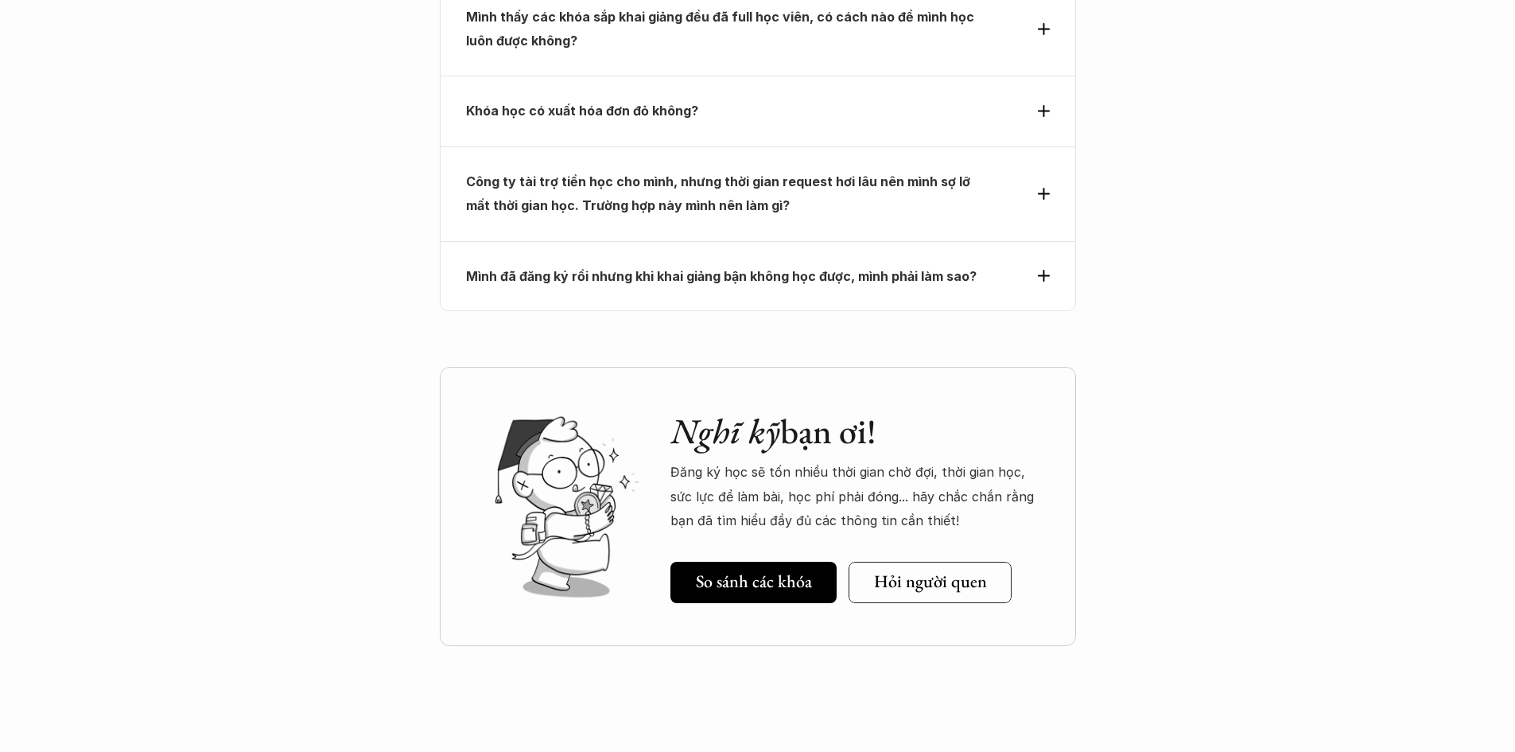
click at [718, 268] on strong "Mình đã đăng ký rồi nhưng khi khai giảng bận không học được, mình phải làm sao?" at bounding box center [721, 276] width 511 height 16
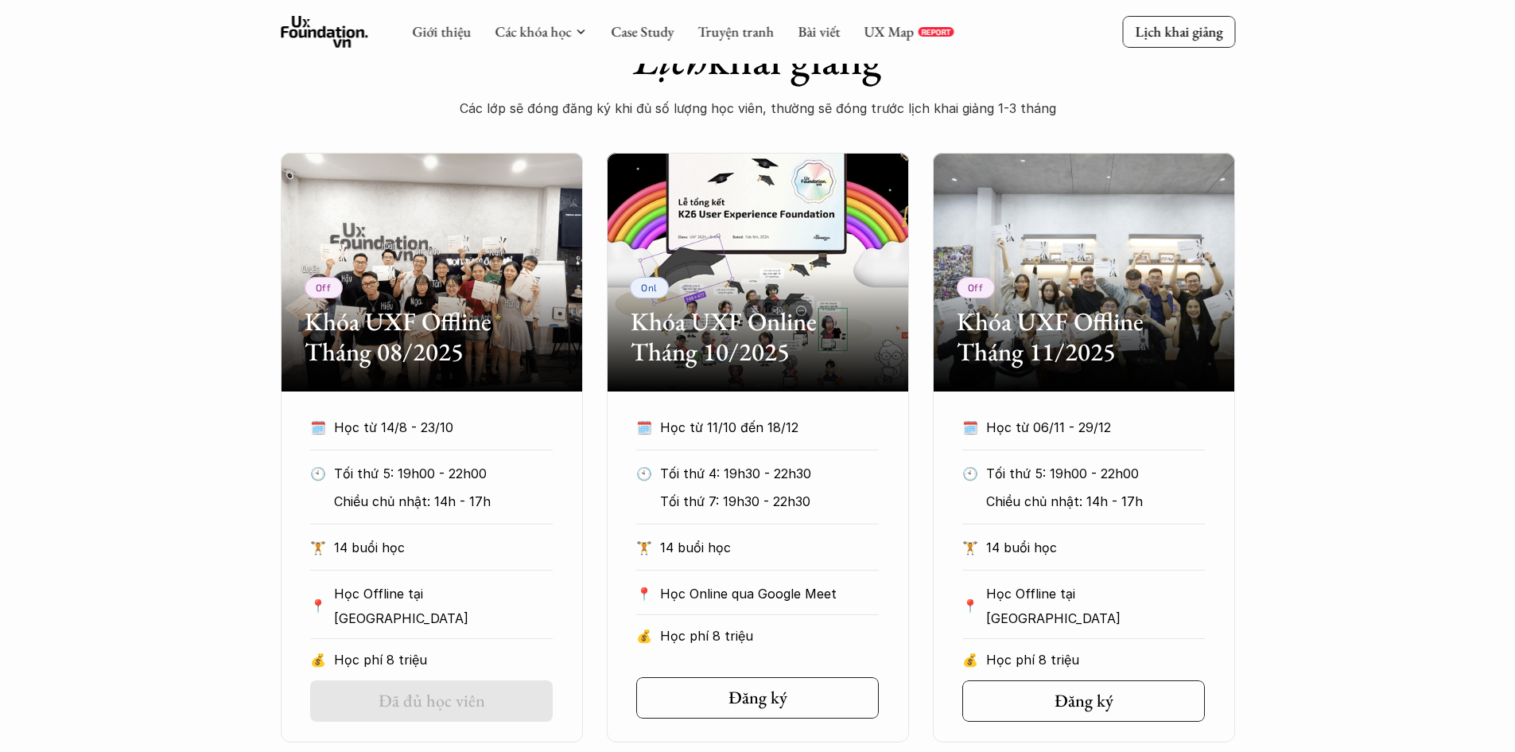
scroll to position [573, 0]
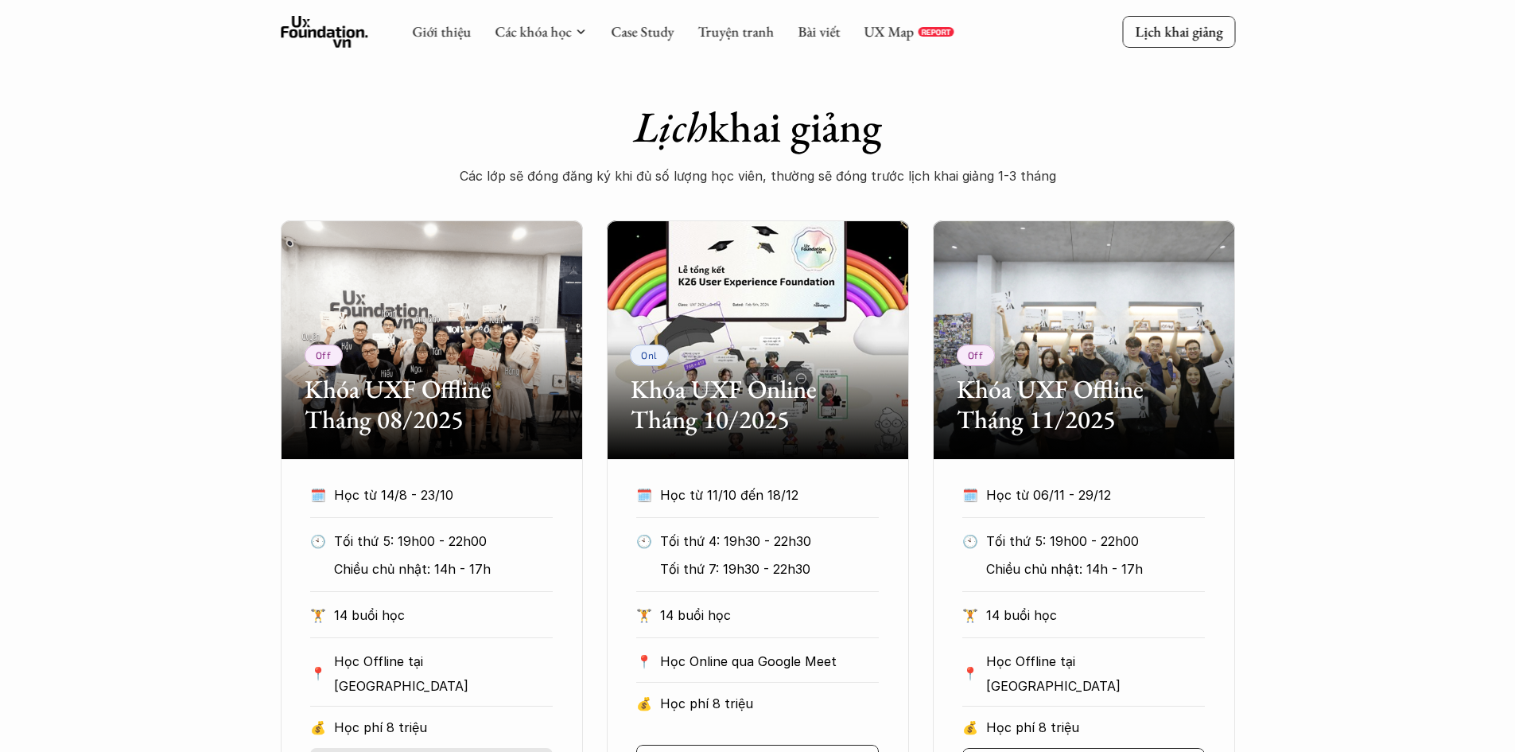
click at [592, 631] on div "Off Khóa UXF Offline Tháng 08/2025 🗓️ Học từ 14/8 - 23/10 🕙 Tối thứ 5: 19h00 - …" at bounding box center [758, 514] width 954 height 589
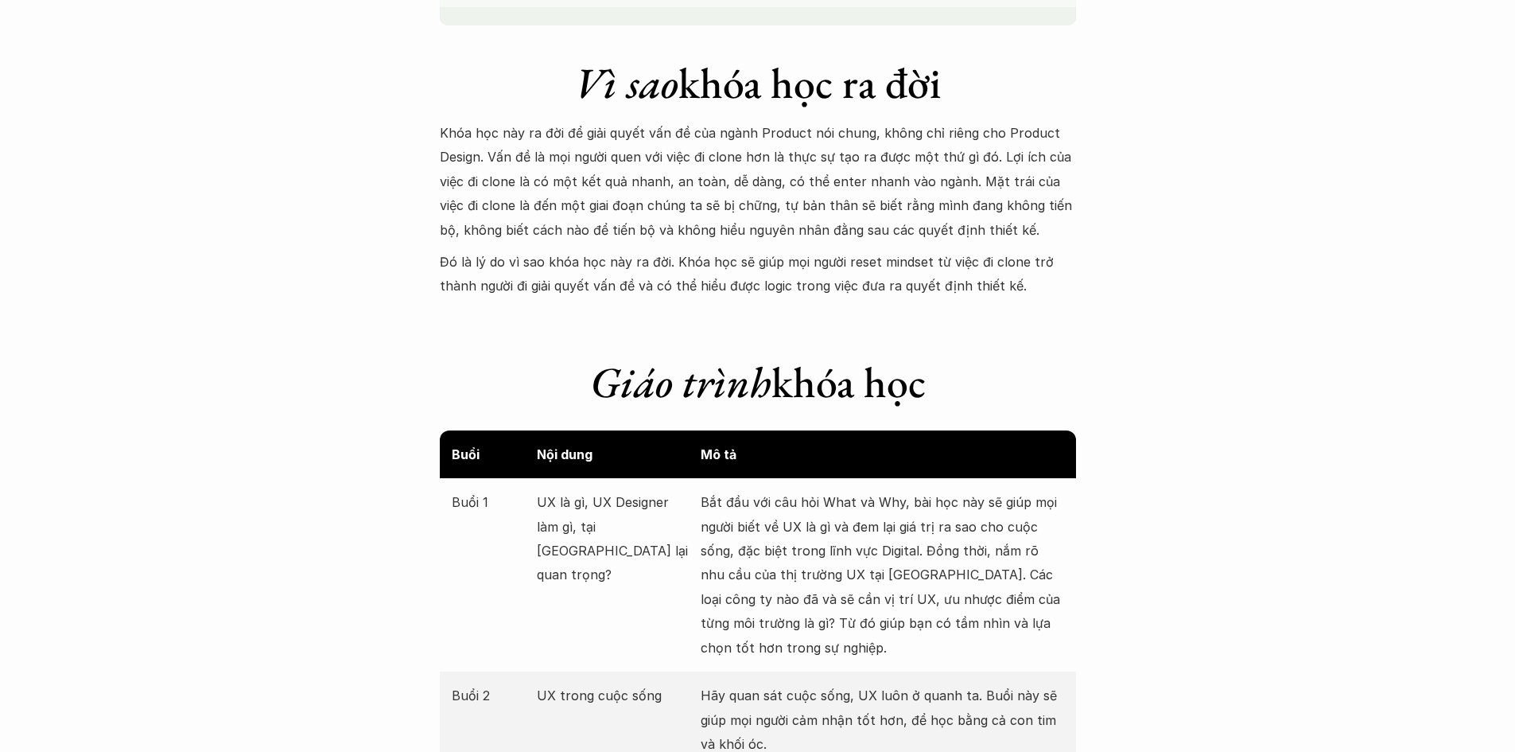
scroll to position [1289, 0]
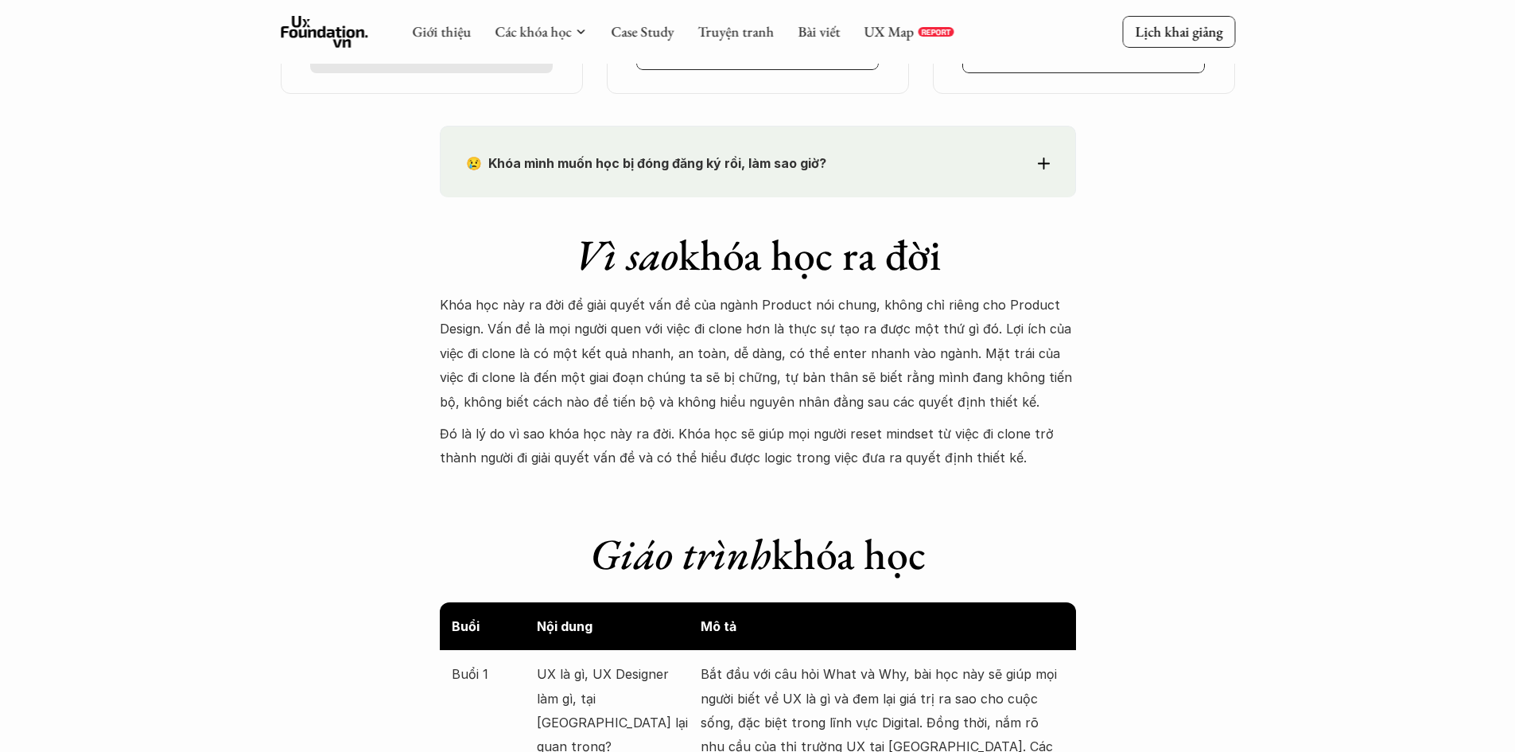
click at [627, 441] on p "Đó là lý do vì sao khóa học này ra đời. Khóa học sẽ giúp mọi người reset mindse…" at bounding box center [758, 446] width 636 height 49
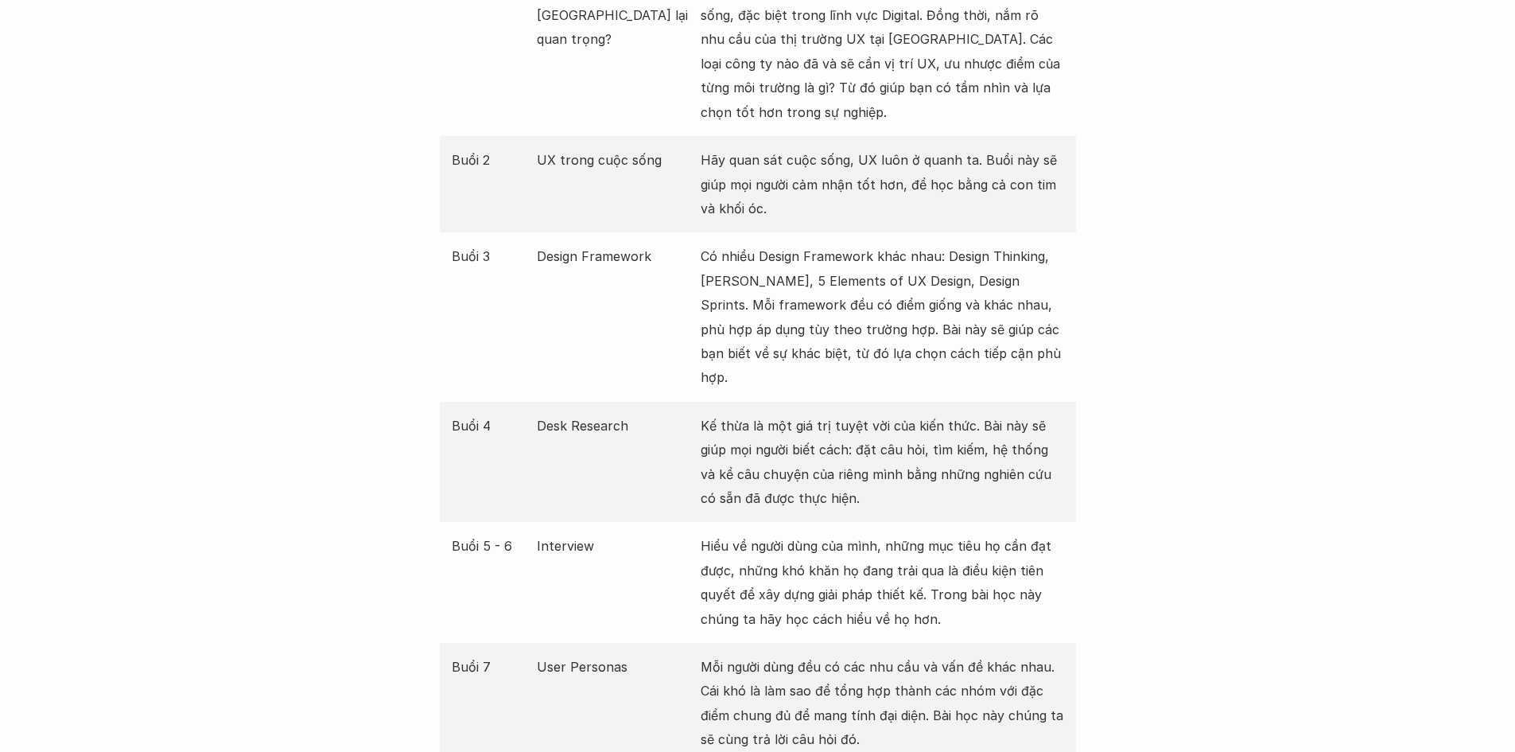
scroll to position [2005, 0]
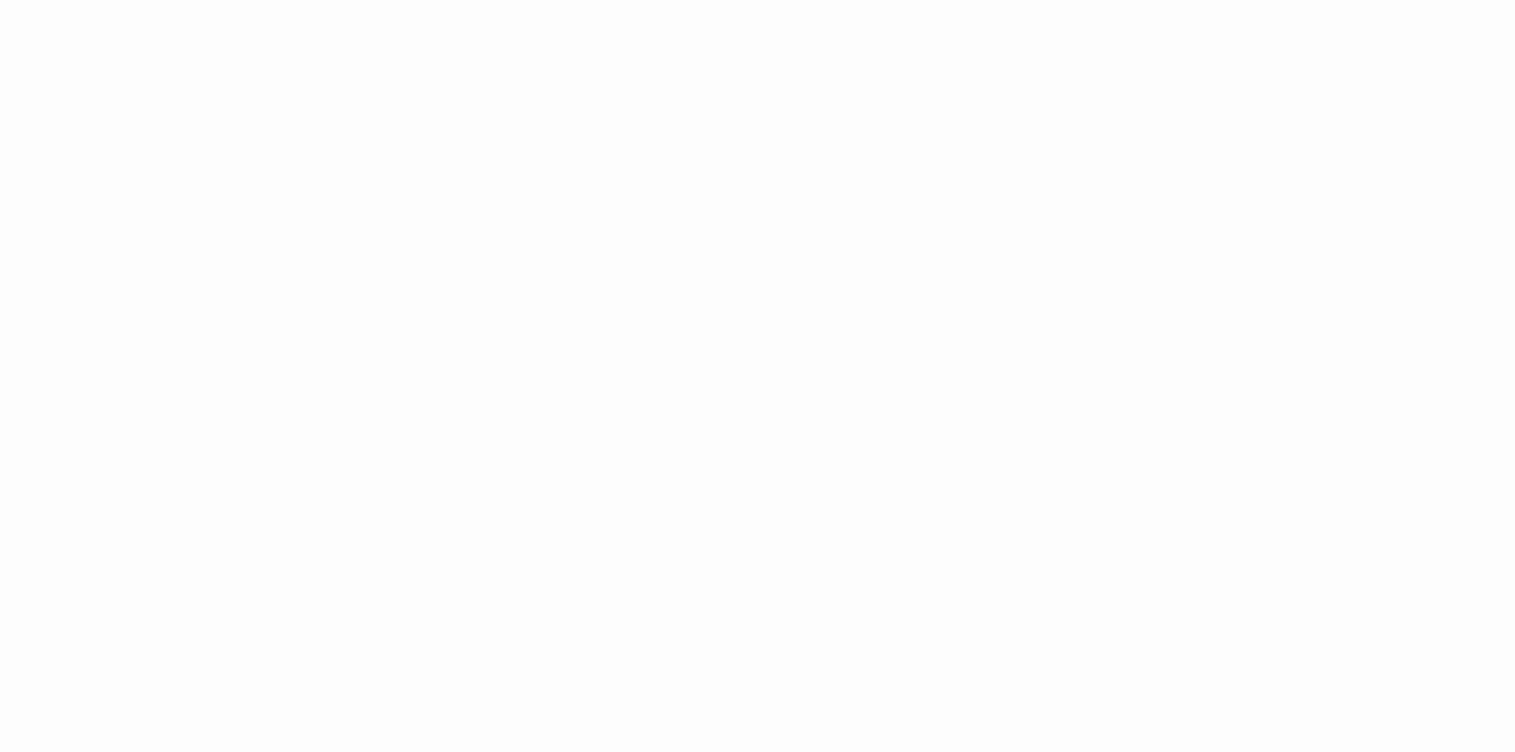
scroll to position [2250, 0]
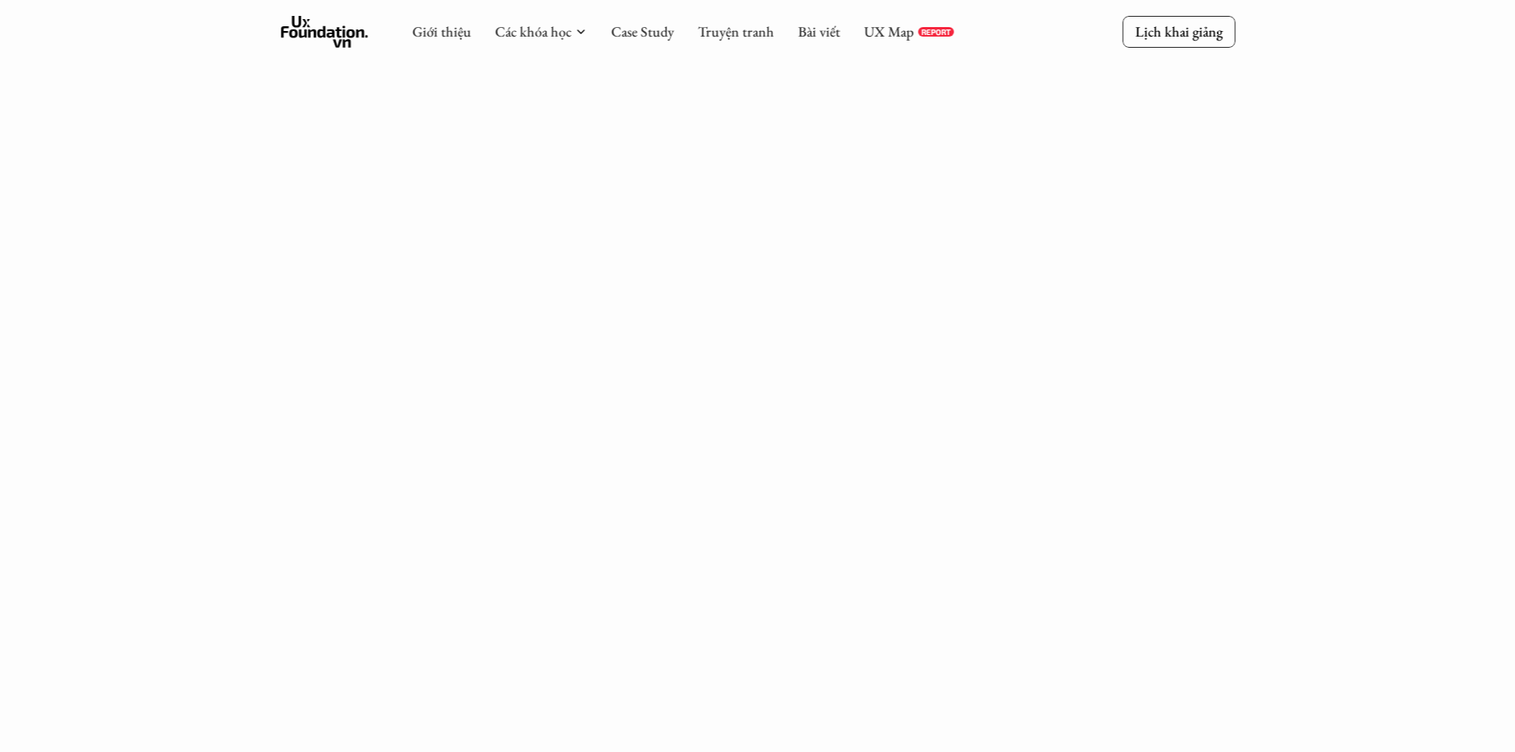
scroll to position [1902, 0]
